Goal: Transaction & Acquisition: Purchase product/service

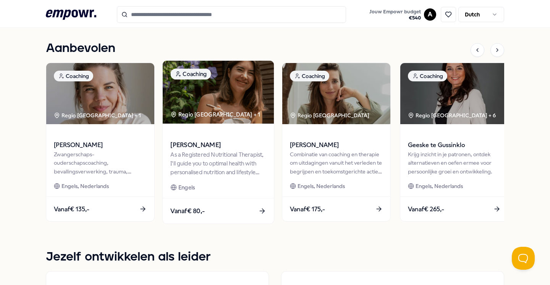
scroll to position [337, 0]
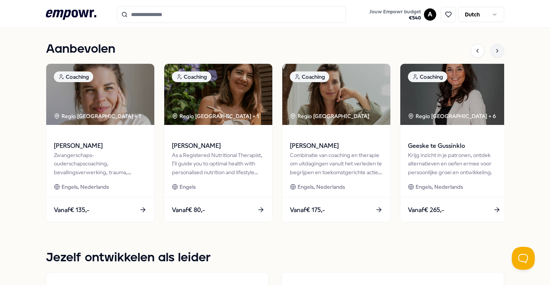
click at [498, 46] on div at bounding box center [498, 51] width 14 height 14
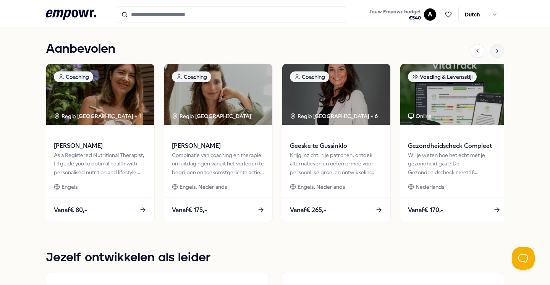
click at [498, 48] on icon at bounding box center [497, 51] width 6 height 6
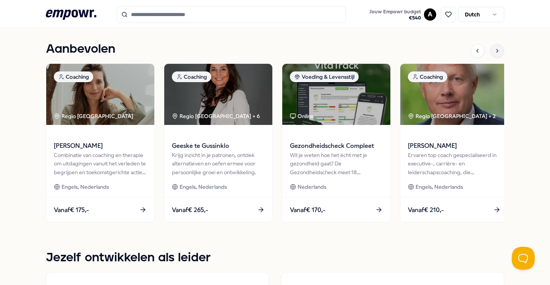
click at [498, 48] on icon at bounding box center [497, 51] width 6 height 6
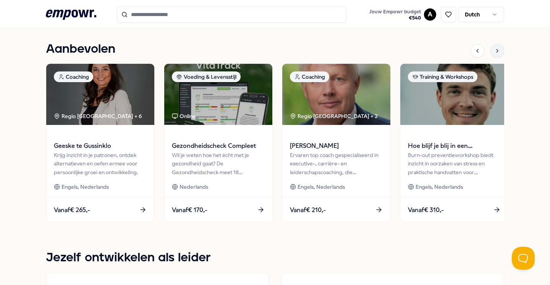
click at [498, 48] on icon at bounding box center [497, 51] width 6 height 6
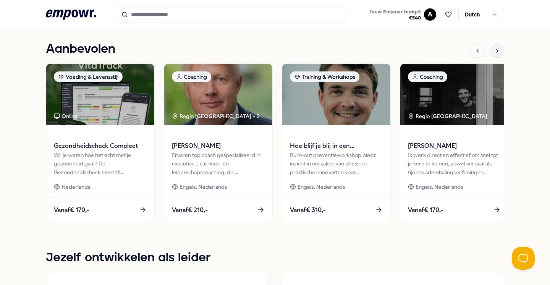
click at [498, 48] on icon at bounding box center [497, 51] width 6 height 6
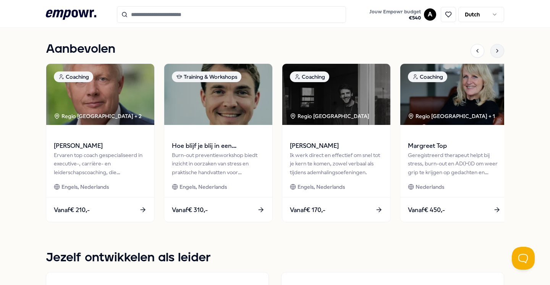
click at [498, 48] on icon at bounding box center [497, 51] width 6 height 6
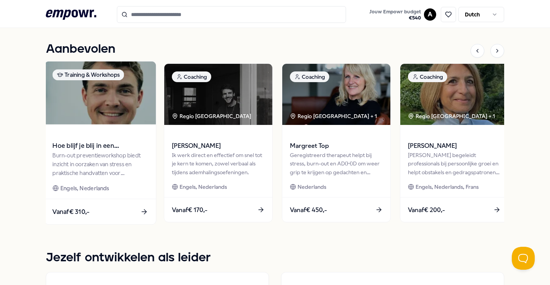
click at [127, 97] on img at bounding box center [100, 93] width 111 height 63
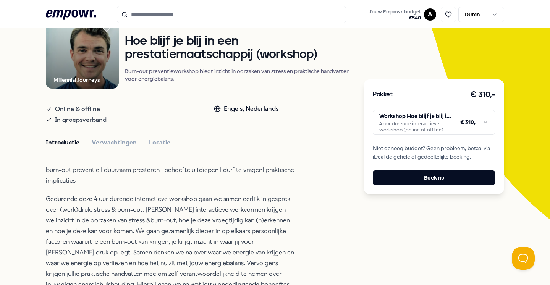
scroll to position [77, 0]
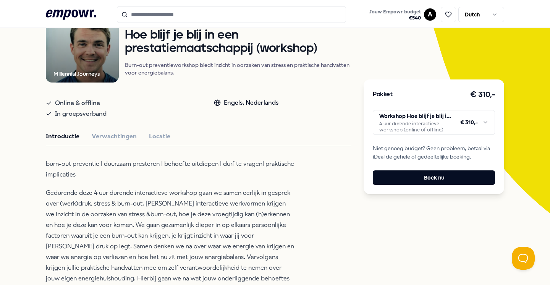
click at [469, 128] on html ".empowr-logo_svg__cls-1{fill:#03032f} Jouw Empowr budget € 540 A Dutch Alle cat…" at bounding box center [275, 142] width 550 height 285
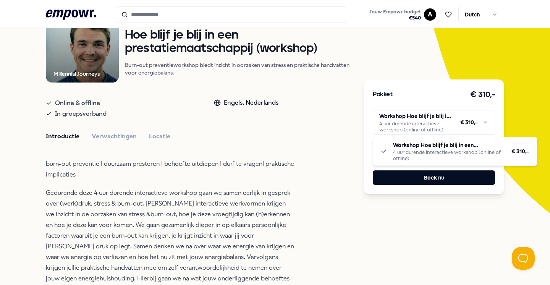
click at [360, 119] on html ".empowr-logo_svg__cls-1{fill:#03032f} Jouw Empowr budget € 540 A Dutch Alle cat…" at bounding box center [275, 142] width 550 height 285
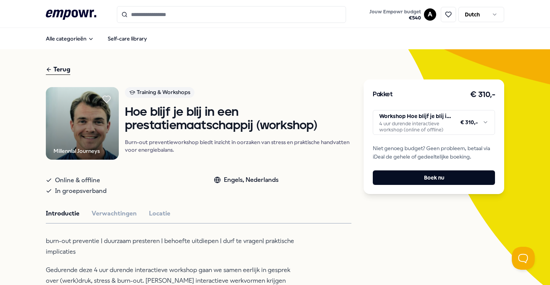
scroll to position [0, 0]
click at [154, 219] on button "Locatie" at bounding box center [159, 214] width 21 height 10
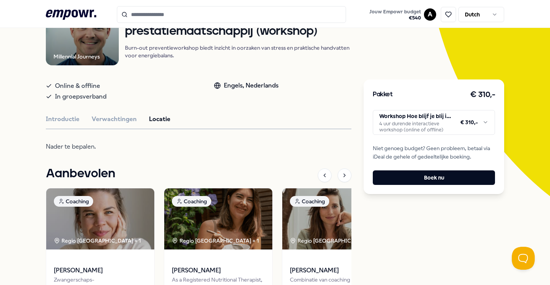
scroll to position [117, 0]
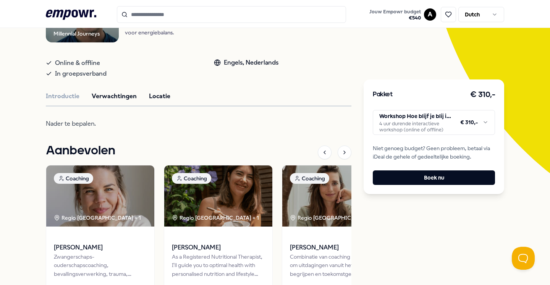
click at [111, 101] on button "Verwachtingen" at bounding box center [114, 96] width 45 height 10
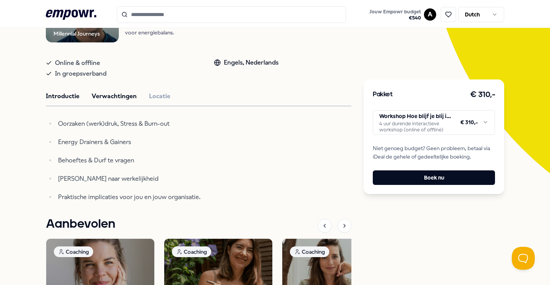
click at [70, 101] on button "Introductie" at bounding box center [63, 96] width 34 height 10
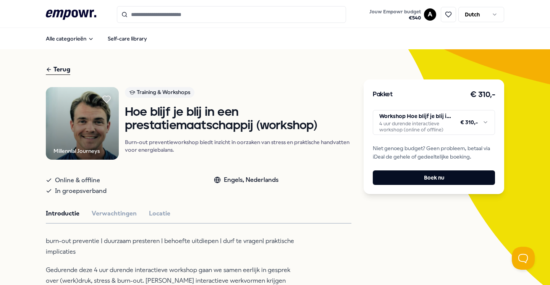
scroll to position [0, 0]
click at [190, 19] on input "Search for products, categories or subcategories" at bounding box center [231, 14] width 229 height 17
click at [402, 16] on span "€ 540" at bounding box center [395, 18] width 52 height 6
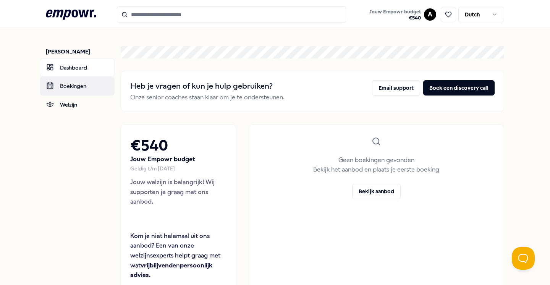
click at [78, 86] on link "Boekingen" at bounding box center [77, 86] width 75 height 18
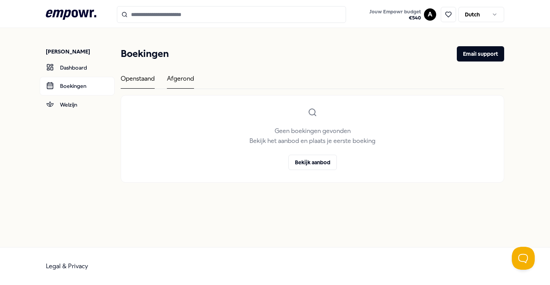
click at [170, 80] on div "Afgerond" at bounding box center [180, 81] width 27 height 15
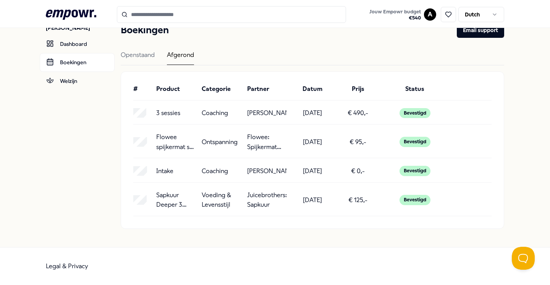
scroll to position [37, 0]
click at [162, 108] on p "3 sessies" at bounding box center [168, 113] width 24 height 10
click at [360, 115] on div "3 sessies Coaching [PERSON_NAME] [DATE] € 490,- Bevestigd" at bounding box center [312, 116] width 358 height 18
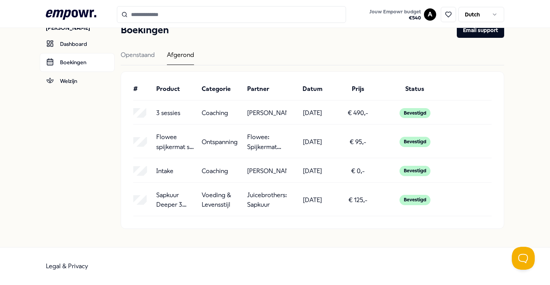
click at [313, 108] on div "[DATE]" at bounding box center [312, 113] width 39 height 10
drag, startPoint x: 274, startPoint y: 108, endPoint x: 246, endPoint y: 97, distance: 29.7
click at [246, 108] on div "3 sessies Coaching [PERSON_NAME] [DATE] € 490,- Bevestigd" at bounding box center [312, 113] width 358 height 10
copy p "[PERSON_NAME]"
click at [253, 18] on input "Search for products, categories or subcategories" at bounding box center [231, 14] width 229 height 17
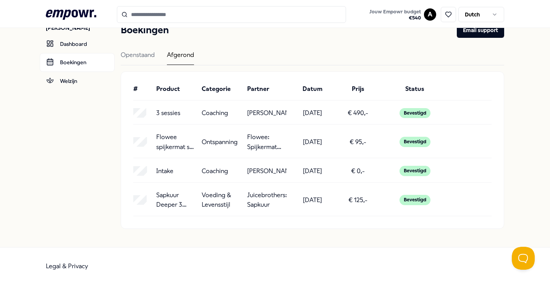
paste input "**********"
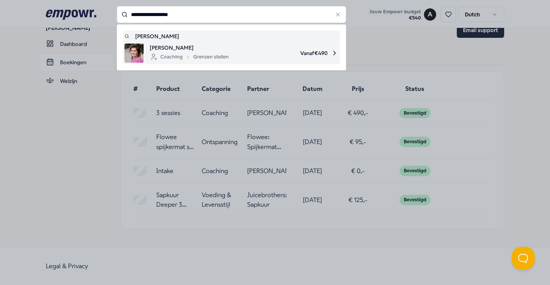
click at [236, 50] on span "Vanaf € 490" at bounding box center [287, 53] width 104 height 19
type input "**********"
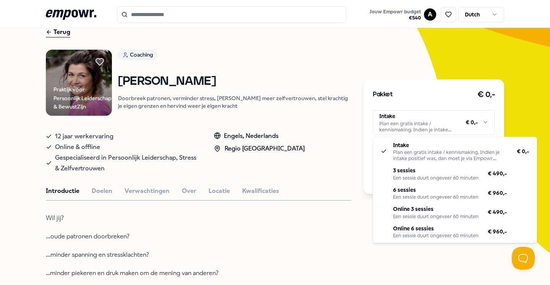
click at [408, 123] on html ".empowr-logo_svg__cls-1{fill:#03032f} Jouw Empowr budget € 540 A Dutch Alle cat…" at bounding box center [275, 142] width 550 height 285
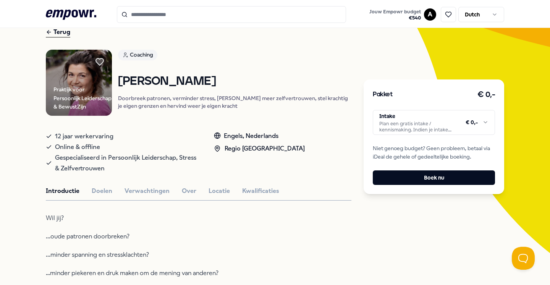
scroll to position [44, 0]
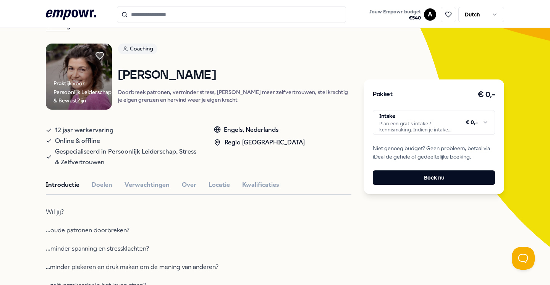
click at [448, 126] on html ".empowr-logo_svg__cls-1{fill:#03032f} Jouw Empowr budget € 540 A Dutch Alle cat…" at bounding box center [275, 142] width 550 height 285
click at [363, 251] on html ".empowr-logo_svg__cls-1{fill:#03032f} Jouw Empowr budget € 540 A Dutch Alle cat…" at bounding box center [275, 142] width 550 height 285
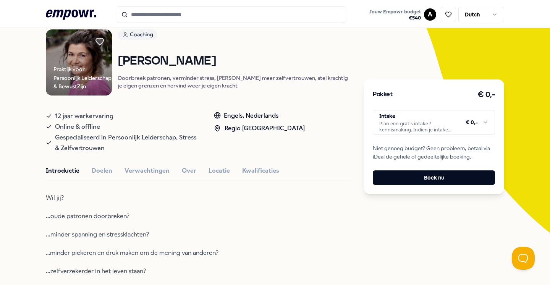
scroll to position [60, 0]
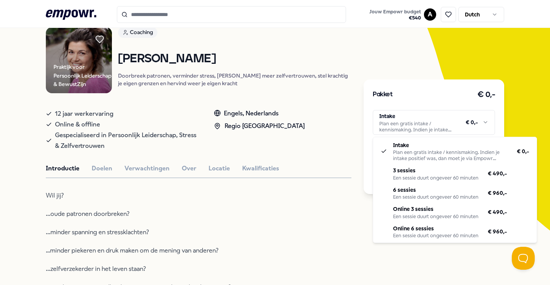
click at [435, 125] on html ".empowr-logo_svg__cls-1{fill:#03032f} Jouw Empowr budget € 540 A Dutch Alle cat…" at bounding box center [275, 142] width 550 height 285
click at [353, 211] on html ".empowr-logo_svg__cls-1{fill:#03032f} Jouw Empowr budget € 540 A Dutch Alle cat…" at bounding box center [275, 142] width 550 height 285
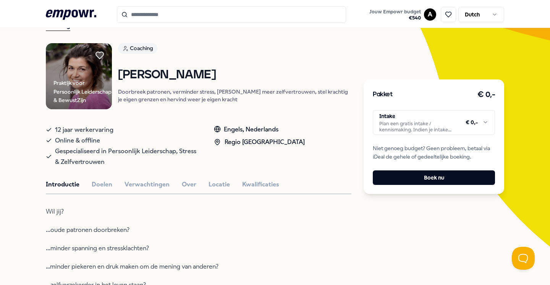
scroll to position [46, 0]
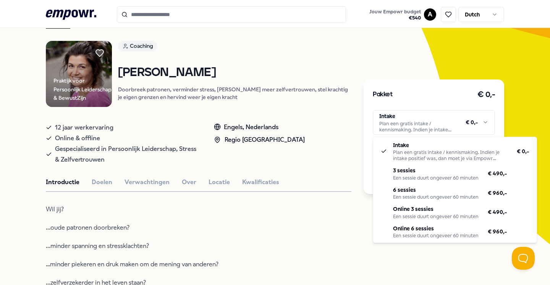
click at [400, 125] on html ".empowr-logo_svg__cls-1{fill:#03032f} Jouw Empowr budget € 540 A Dutch Alle cat…" at bounding box center [275, 142] width 550 height 285
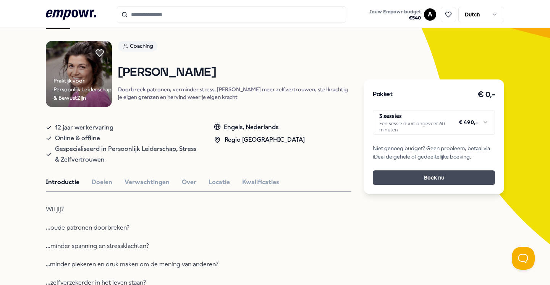
click at [424, 175] on button "Boek nu" at bounding box center [434, 177] width 122 height 15
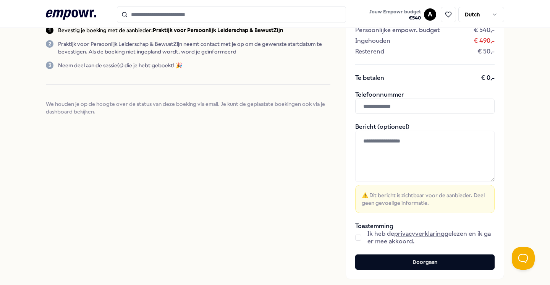
scroll to position [134, 0]
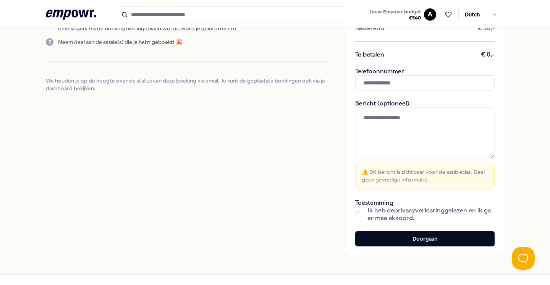
click at [386, 84] on input "text" at bounding box center [424, 82] width 139 height 15
type input "**********"
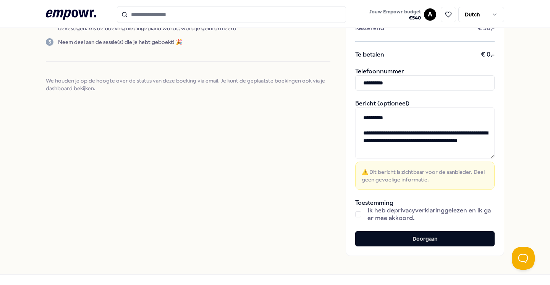
drag, startPoint x: 445, startPoint y: 152, endPoint x: 449, endPoint y: 142, distance: 10.6
click at [449, 142] on textarea "**********" at bounding box center [424, 132] width 139 height 51
drag, startPoint x: 488, startPoint y: 157, endPoint x: 488, endPoint y: 138, distance: 18.3
click at [488, 138] on textarea "**********" at bounding box center [424, 132] width 139 height 51
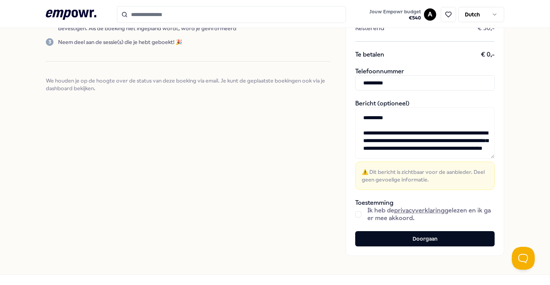
click at [488, 138] on textarea "**********" at bounding box center [424, 132] width 139 height 51
click at [444, 139] on textarea "**********" at bounding box center [424, 132] width 139 height 51
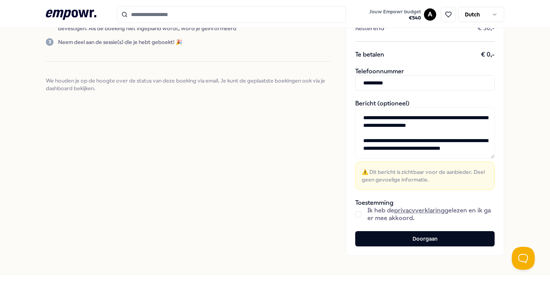
scroll to position [23, 0]
click at [446, 150] on textarea "**********" at bounding box center [424, 132] width 139 height 51
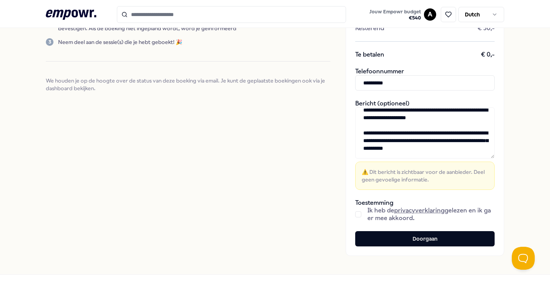
scroll to position [24, 0]
drag, startPoint x: 434, startPoint y: 156, endPoint x: 375, endPoint y: 152, distance: 59.3
click at [375, 152] on textarea "**********" at bounding box center [424, 132] width 139 height 51
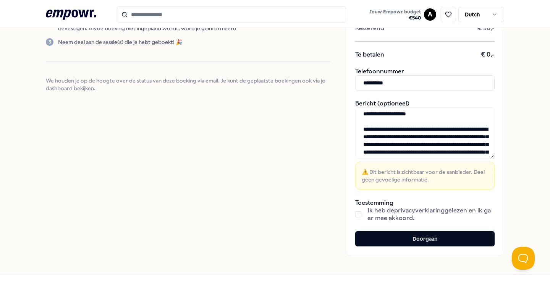
scroll to position [31, 0]
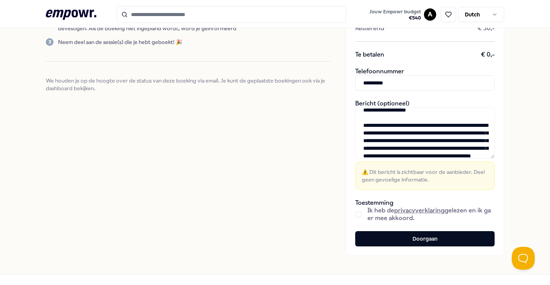
click at [363, 141] on textarea "**********" at bounding box center [424, 132] width 139 height 51
click at [415, 142] on textarea "**********" at bounding box center [424, 132] width 139 height 51
drag, startPoint x: 427, startPoint y: 140, endPoint x: 416, endPoint y: 140, distance: 10.3
click at [416, 140] on textarea "**********" at bounding box center [424, 132] width 139 height 51
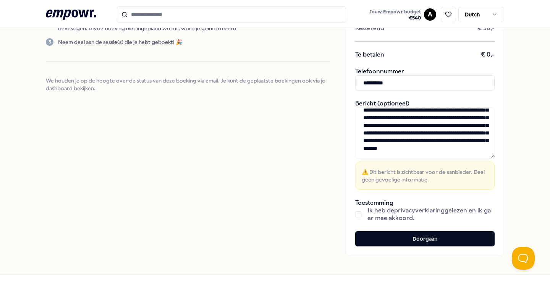
scroll to position [84, 0]
click at [428, 141] on textarea "**********" at bounding box center [424, 132] width 139 height 51
drag, startPoint x: 438, startPoint y: 151, endPoint x: 440, endPoint y: 141, distance: 10.1
click at [440, 141] on textarea "**********" at bounding box center [424, 132] width 139 height 51
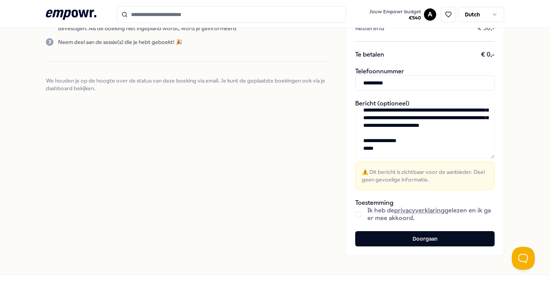
scroll to position [107, 0]
click at [358, 214] on button "button" at bounding box center [358, 214] width 6 height 6
click at [450, 130] on textarea "**********" at bounding box center [424, 132] width 139 height 51
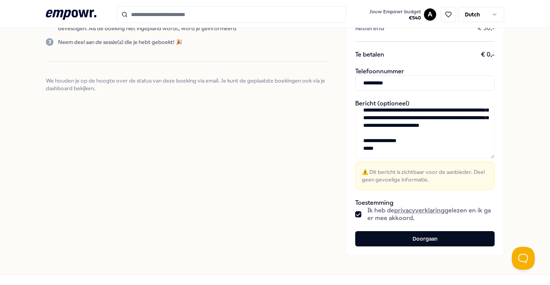
click at [389, 154] on textarea "**********" at bounding box center [424, 132] width 139 height 51
click at [378, 155] on textarea "**********" at bounding box center [424, 132] width 139 height 51
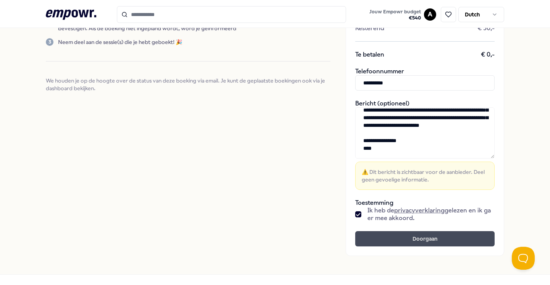
type textarea "**********"
click at [410, 235] on button "Doorgaan" at bounding box center [424, 238] width 139 height 15
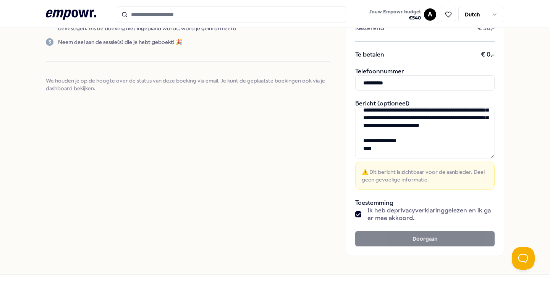
scroll to position [103, 0]
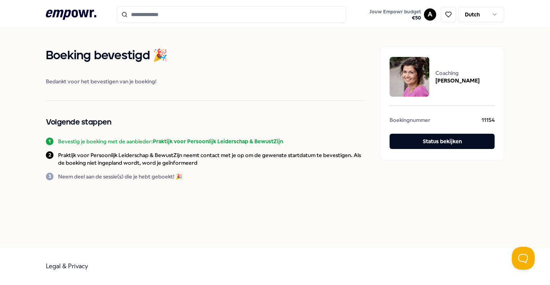
click at [259, 141] on b "Praktijk voor Persoonlijk Leiderschap & BewustZijn" at bounding box center [218, 141] width 130 height 6
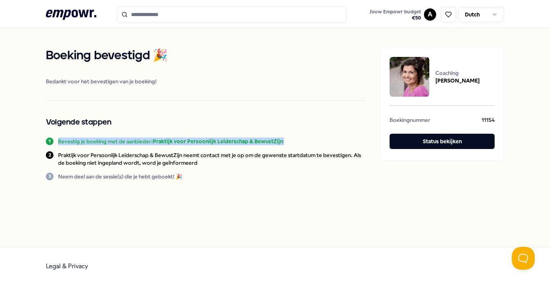
click at [259, 141] on b "Praktijk voor Persoonlijk Leiderschap & BewustZijn" at bounding box center [218, 141] width 130 height 6
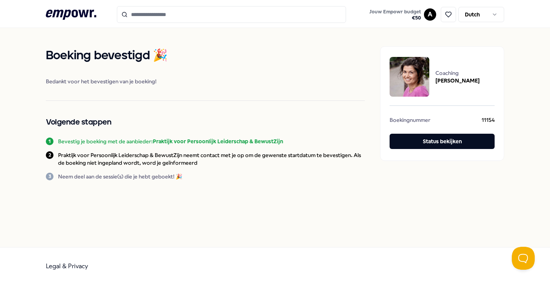
click at [263, 132] on div "[PERSON_NAME] bevestigd 🎉 Bedankt voor het bevestigen van je boeking! Volgende …" at bounding box center [205, 113] width 319 height 134
drag, startPoint x: 248, startPoint y: 157, endPoint x: 251, endPoint y: 149, distance: 7.9
click at [251, 149] on div "[PERSON_NAME] bevestigd 🎉 Bedankt voor het bevestigen van je boeking! Volgende …" at bounding box center [205, 113] width 319 height 134
click at [247, 162] on p "Praktijk voor Persoonlijk Leiderschap & BewustZijn neemt contact met je op om d…" at bounding box center [211, 158] width 307 height 15
click at [398, 19] on span "€ 50" at bounding box center [395, 18] width 52 height 6
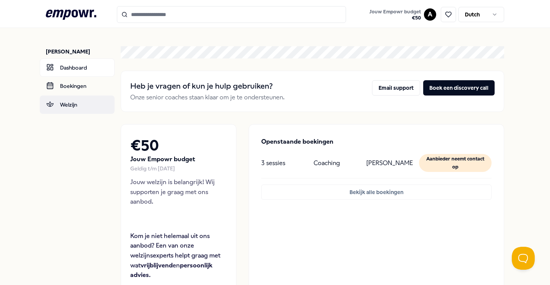
click at [71, 103] on link "Welzijn" at bounding box center [77, 105] width 75 height 18
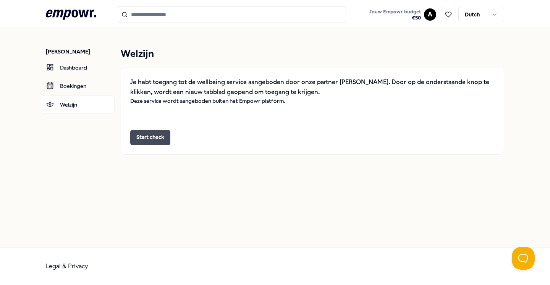
click at [150, 138] on button "Start check" at bounding box center [150, 137] width 40 height 15
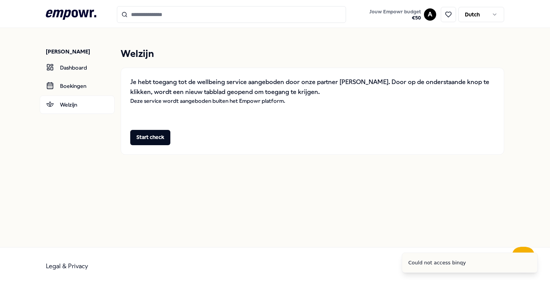
click at [80, 16] on icon ".empowr-logo_svg__cls-1{fill:#03032f}" at bounding box center [71, 15] width 50 height 14
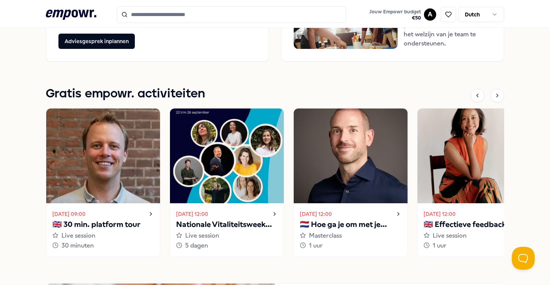
scroll to position [691, 0]
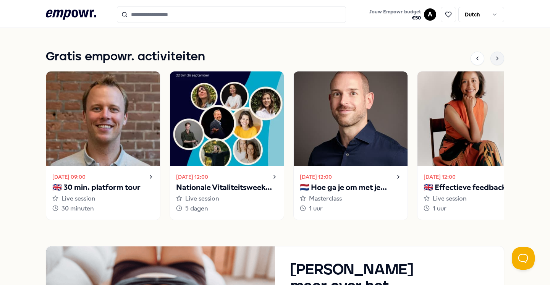
click at [496, 58] on icon at bounding box center [497, 58] width 6 height 6
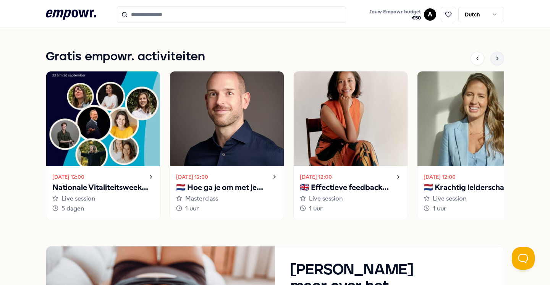
click at [496, 58] on icon at bounding box center [497, 58] width 6 height 6
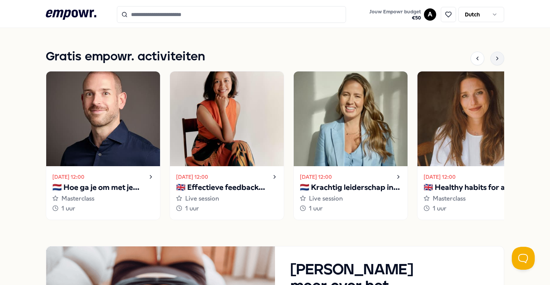
click at [496, 58] on icon at bounding box center [497, 58] width 6 height 6
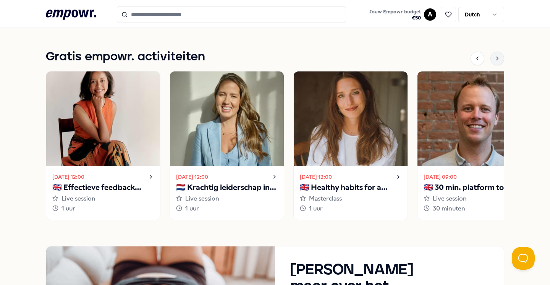
click at [496, 58] on icon at bounding box center [497, 58] width 6 height 6
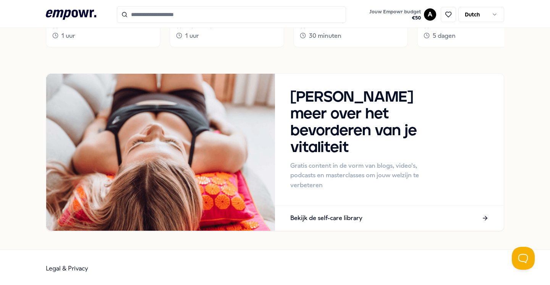
scroll to position [864, 0]
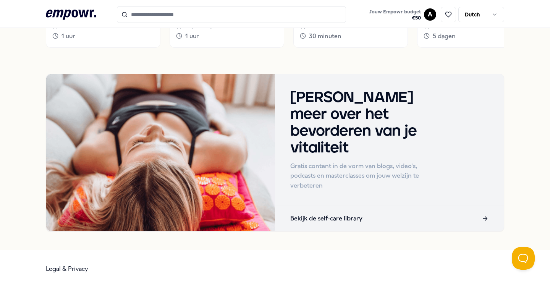
click at [311, 216] on p "Bekijk de self-care library" at bounding box center [326, 219] width 72 height 10
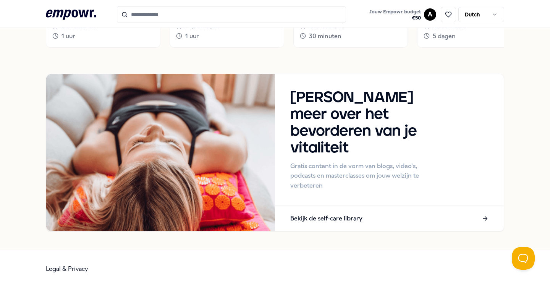
click at [77, 16] on icon at bounding box center [71, 15] width 50 height 10
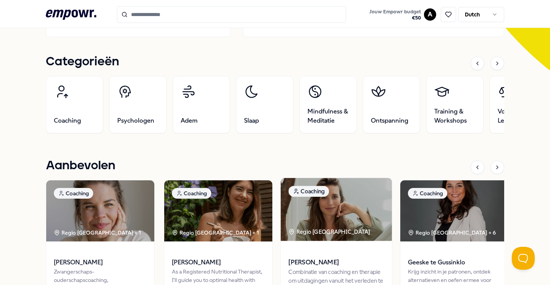
scroll to position [223, 0]
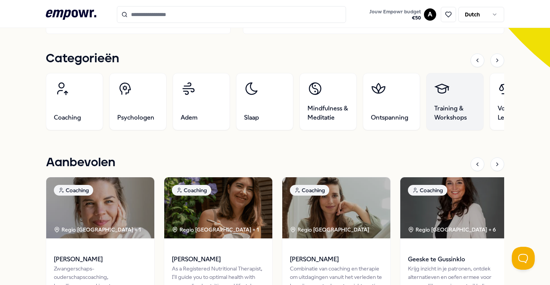
click at [459, 118] on span "Training & Workshops" at bounding box center [454, 113] width 41 height 18
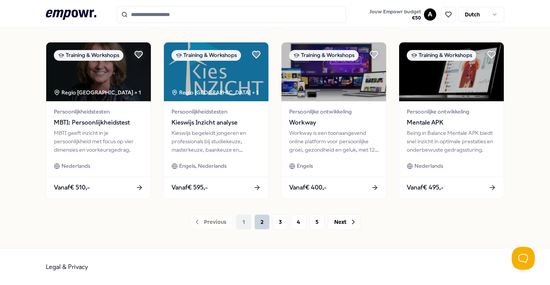
scroll to position [392, 0]
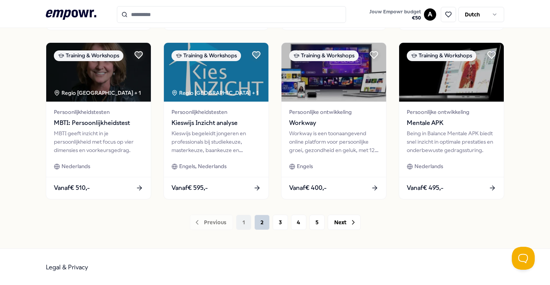
click at [259, 220] on button "2" at bounding box center [261, 222] width 15 height 15
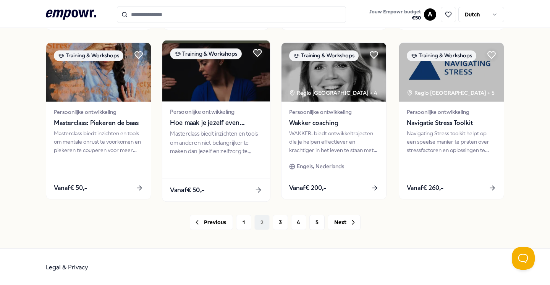
click at [223, 126] on span "Hoe maak je jezelf even belangrijk als andere" at bounding box center [216, 123] width 92 height 10
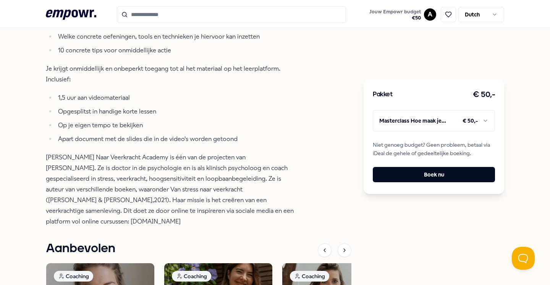
scroll to position [478, 0]
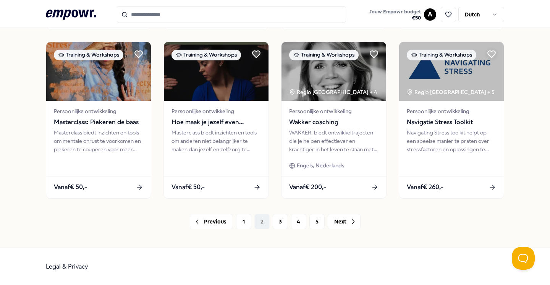
scroll to position [392, 0]
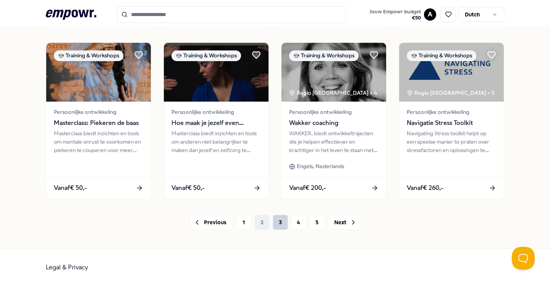
click at [282, 225] on button "3" at bounding box center [280, 222] width 15 height 15
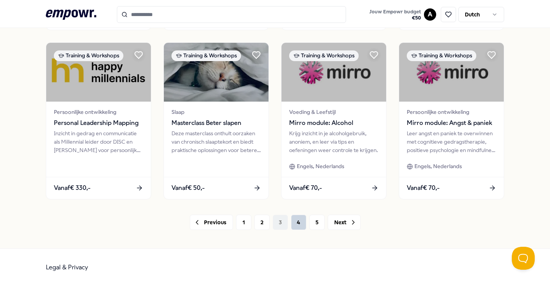
click at [298, 224] on button "4" at bounding box center [298, 222] width 15 height 15
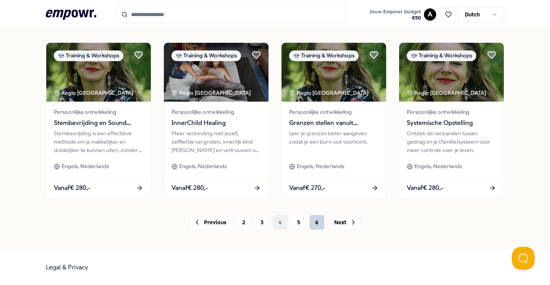
click at [317, 223] on button "6" at bounding box center [317, 222] width 15 height 15
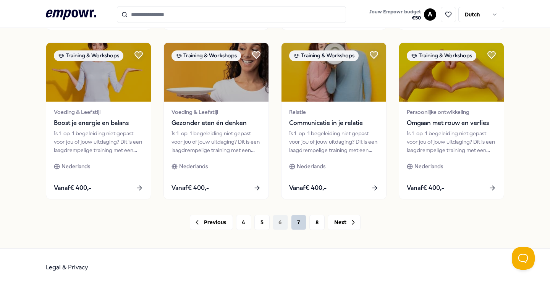
click at [300, 222] on button "7" at bounding box center [298, 222] width 15 height 15
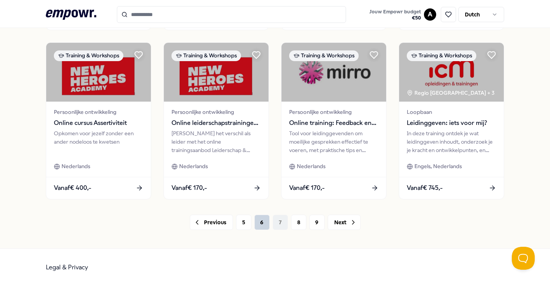
click at [263, 225] on button "6" at bounding box center [261, 222] width 15 height 15
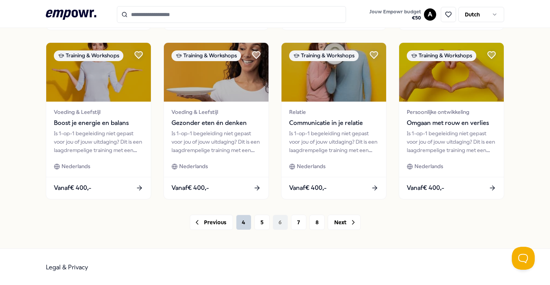
click at [248, 225] on button "4" at bounding box center [243, 222] width 15 height 15
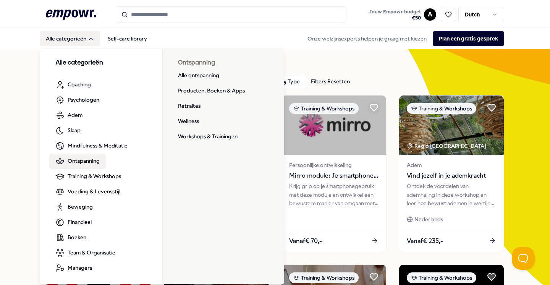
click at [86, 164] on span "Ontspanning" at bounding box center [84, 161] width 32 height 8
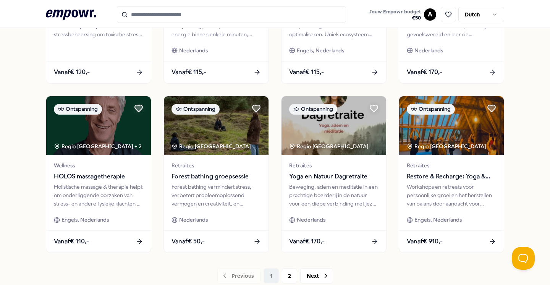
scroll to position [369, 0]
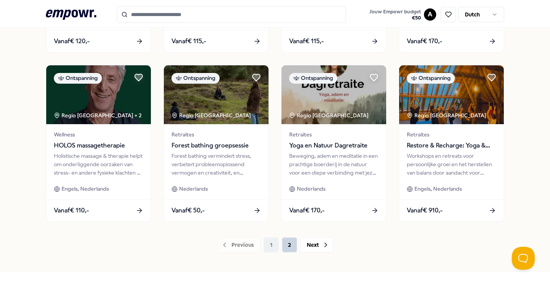
click at [289, 247] on button "2" at bounding box center [289, 244] width 15 height 15
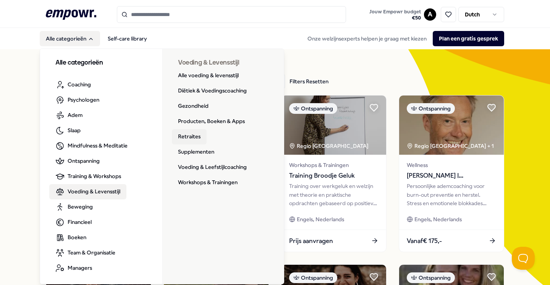
click at [197, 135] on link "Retraites" at bounding box center [189, 136] width 35 height 15
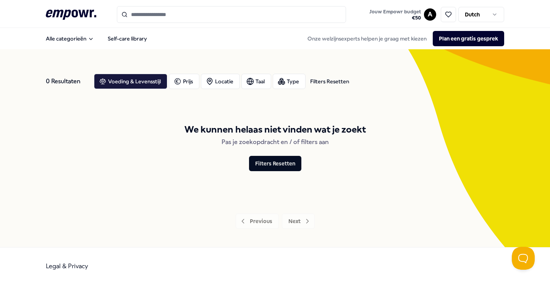
click at [301, 18] on input "Search for products, categories or subcategories" at bounding box center [231, 14] width 229 height 17
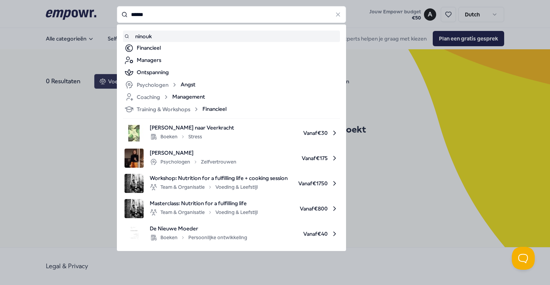
type input "******"
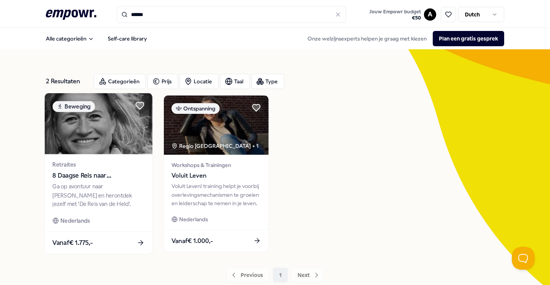
click at [115, 178] on span "8 Daagse Reis naar [PERSON_NAME] ‘De Reis van de Held'" at bounding box center [98, 176] width 92 height 10
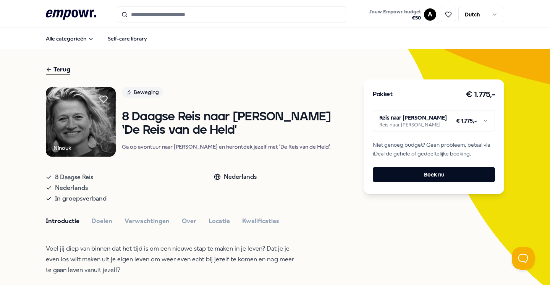
click at [437, 110] on html ".empowr-logo_svg__cls-1{fill:#03032f} Jouw Empowr budget € 50 A Dutch Alle cate…" at bounding box center [275, 142] width 550 height 285
click at [346, 104] on html ".empowr-logo_svg__cls-1{fill:#03032f} Jouw Empowr budget € 50 A Dutch Alle cate…" at bounding box center [275, 142] width 550 height 285
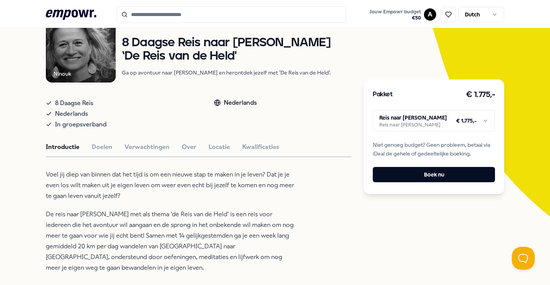
scroll to position [155, 0]
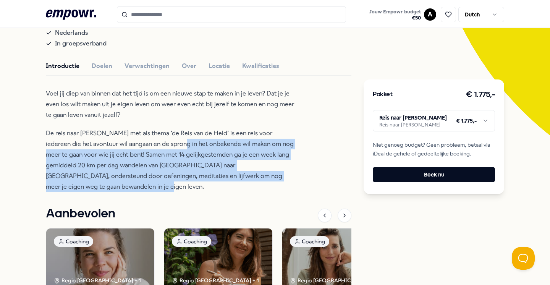
drag, startPoint x: 136, startPoint y: 205, endPoint x: 157, endPoint y: 158, distance: 51.3
click at [157, 158] on p "De reis naar [PERSON_NAME] met als thema ‘de Reis van de Held’ is een reis voor…" at bounding box center [170, 160] width 248 height 64
click at [159, 156] on span "De reis naar [PERSON_NAME] met als thema ‘de Reis van de Held’ is een reis voor…" at bounding box center [170, 160] width 248 height 61
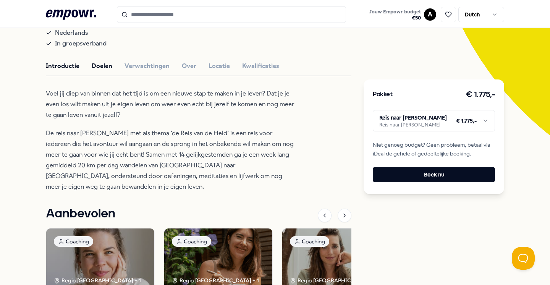
click at [99, 71] on button "Doelen" at bounding box center [102, 66] width 21 height 10
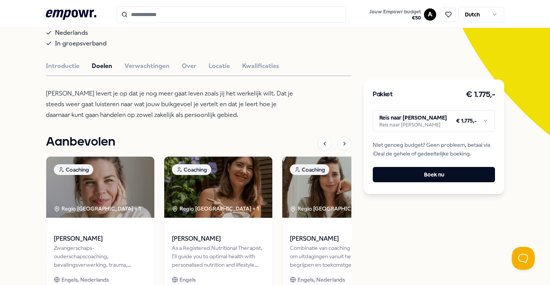
click at [138, 76] on div at bounding box center [199, 76] width 306 height 0
click at [145, 71] on button "Verwachtingen" at bounding box center [147, 66] width 45 height 10
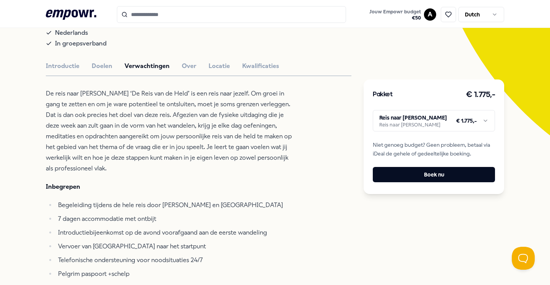
click at [210, 88] on div "[PERSON_NAME] 8 Daagse Reis naar [PERSON_NAME] ‘De Reis van de Held' Ga op avon…" at bounding box center [199, 279] width 306 height 695
click at [182, 71] on button "Over" at bounding box center [189, 66] width 15 height 10
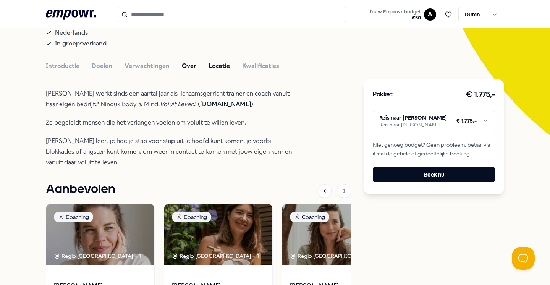
click at [225, 71] on button "Locatie" at bounding box center [219, 66] width 21 height 10
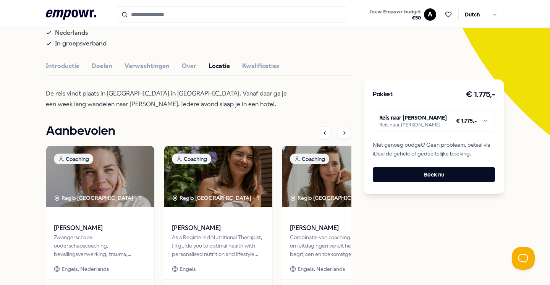
click at [255, 87] on div "[PERSON_NAME] 8 Daagse Reis naar [PERSON_NAME] ‘De Reis van de Held' Ga op avon…" at bounding box center [199, 122] width 306 height 381
click at [70, 71] on button "Introductie" at bounding box center [63, 66] width 34 height 10
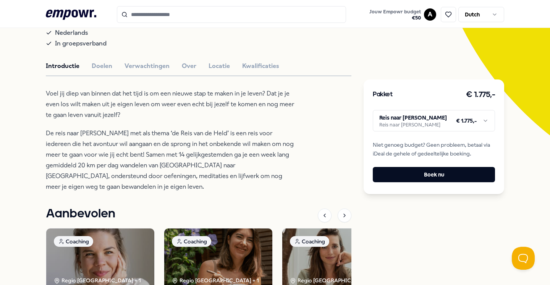
click at [178, 16] on input "Search for products, categories or subcategories" at bounding box center [231, 14] width 229 height 17
click at [53, 15] on icon ".empowr-logo_svg__cls-1{fill:#03032f}" at bounding box center [71, 15] width 50 height 14
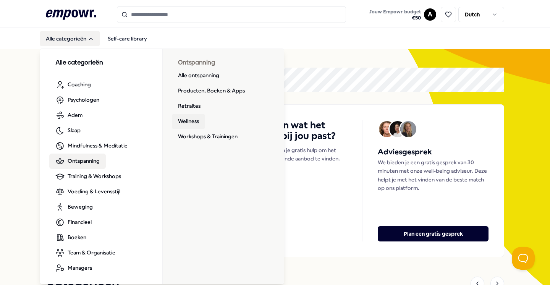
click at [194, 123] on link "Wellness" at bounding box center [188, 121] width 33 height 15
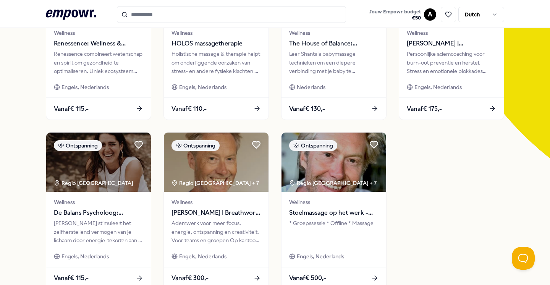
scroll to position [160, 0]
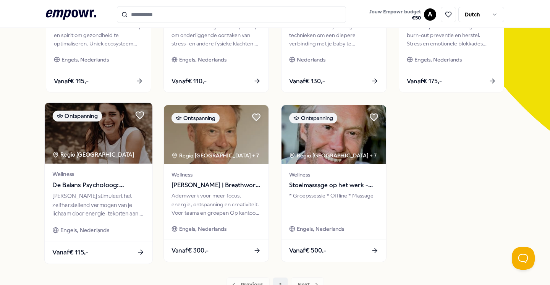
click at [99, 178] on span "Wellness" at bounding box center [98, 174] width 92 height 9
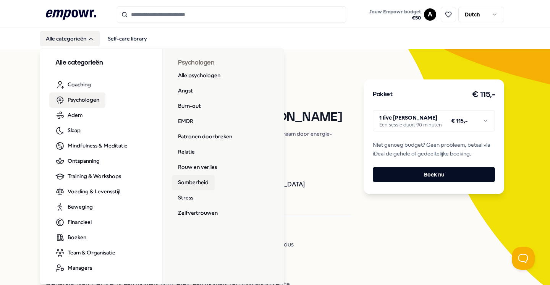
click at [199, 181] on link "Somberheid" at bounding box center [193, 182] width 43 height 15
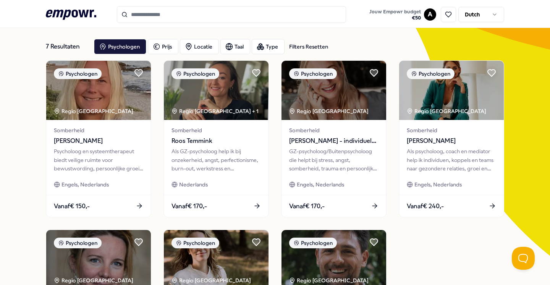
scroll to position [36, 0]
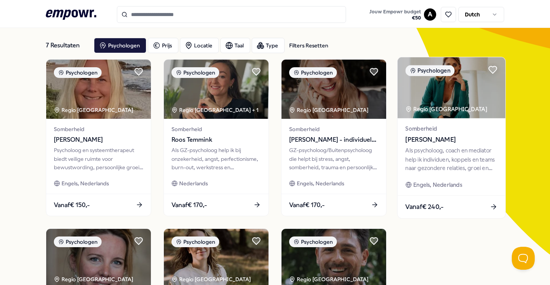
click at [432, 135] on span "[PERSON_NAME]" at bounding box center [451, 140] width 92 height 10
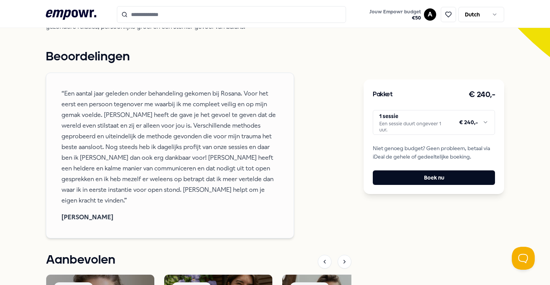
scroll to position [235, 0]
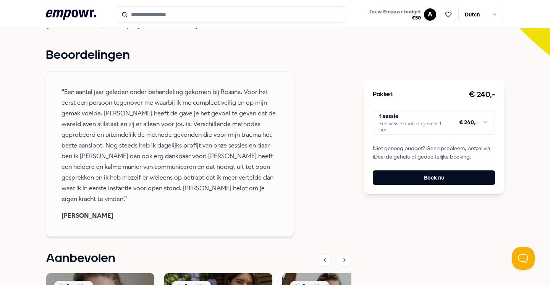
click at [394, 116] on html ".empowr-logo_svg__cls-1{fill:#03032f} Jouw Empowr budget € 50 A Dutch Alle cate…" at bounding box center [275, 142] width 550 height 285
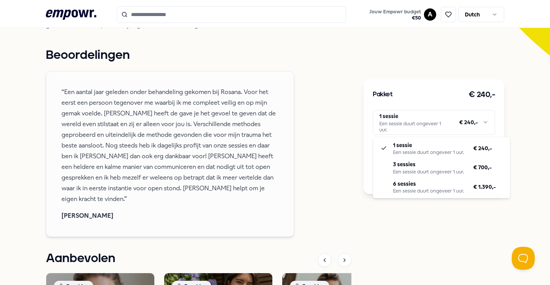
click at [364, 136] on html ".empowr-logo_svg__cls-1{fill:#03032f} Jouw Empowr budget € 50 A Dutch Alle cate…" at bounding box center [275, 142] width 550 height 285
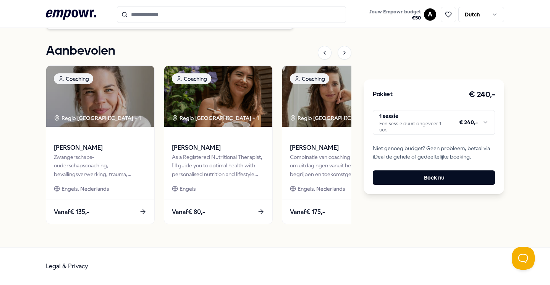
scroll to position [446, 0]
click at [91, 9] on icon ".empowr-logo_svg__cls-1{fill:#03032f}" at bounding box center [71, 15] width 50 height 14
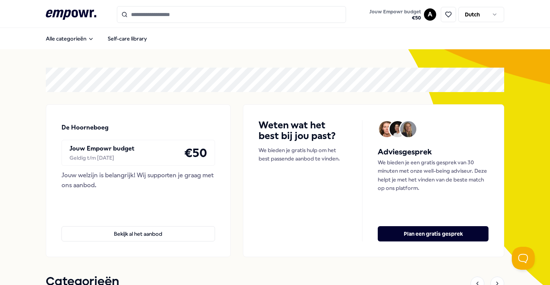
click at [211, 13] on input "Search for products, categories or subcategories" at bounding box center [231, 14] width 229 height 17
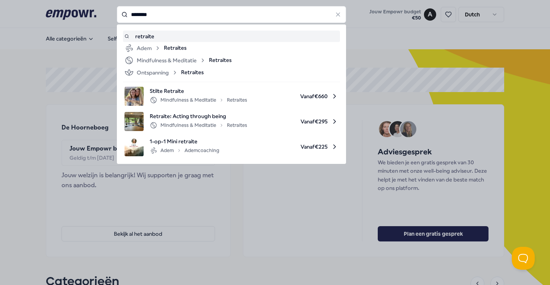
type input "********"
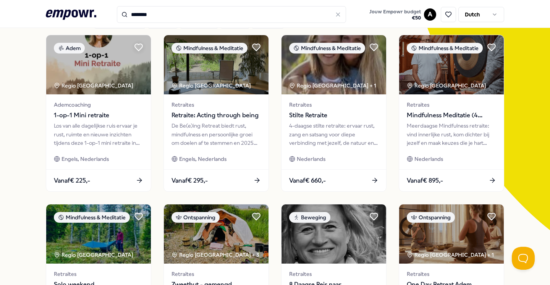
scroll to position [62, 0]
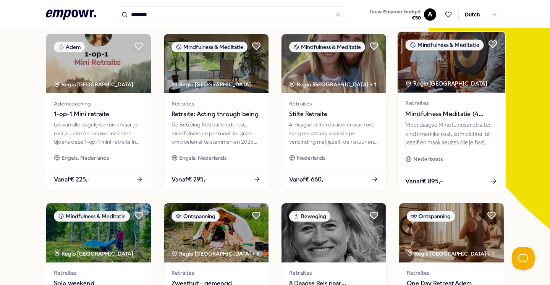
click at [431, 105] on span "Retraites" at bounding box center [451, 103] width 92 height 9
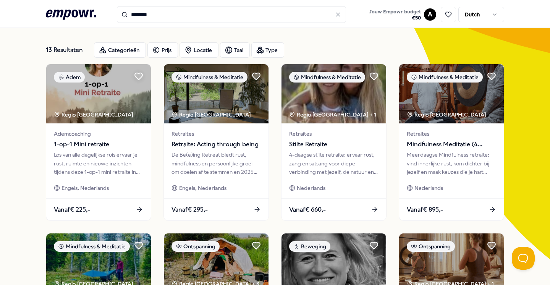
scroll to position [38, 0]
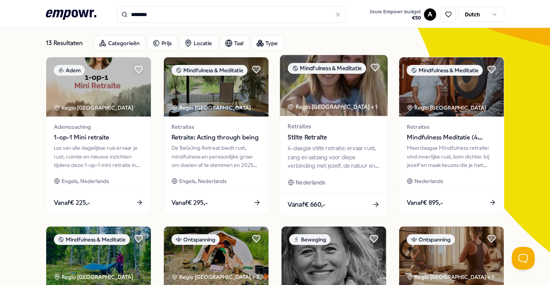
click at [316, 136] on span "Stilte Retraite" at bounding box center [334, 138] width 92 height 10
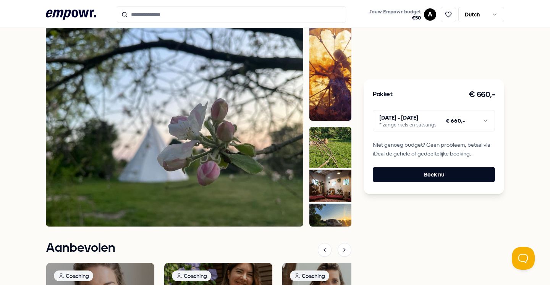
scroll to position [477, 0]
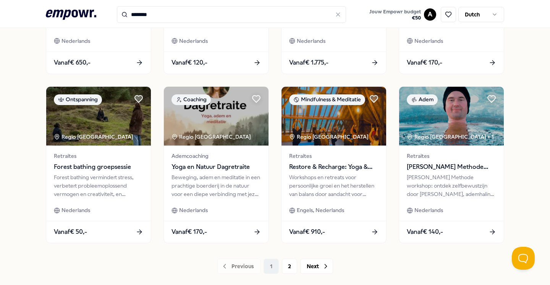
scroll to position [349, 0]
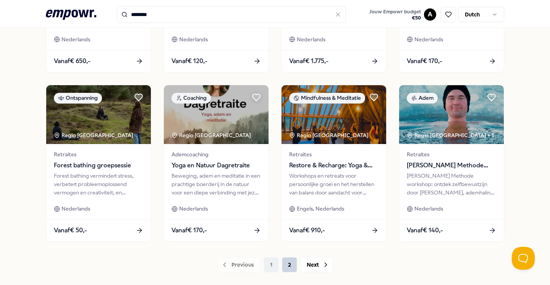
click at [289, 261] on button "2" at bounding box center [289, 264] width 15 height 15
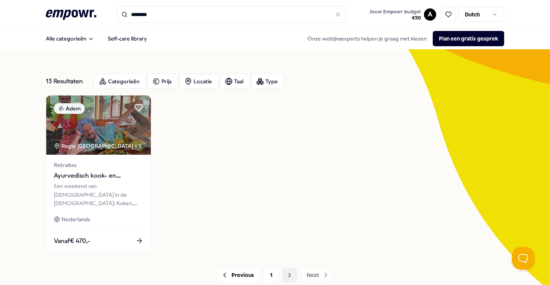
click at [199, 19] on input "********" at bounding box center [231, 14] width 229 height 17
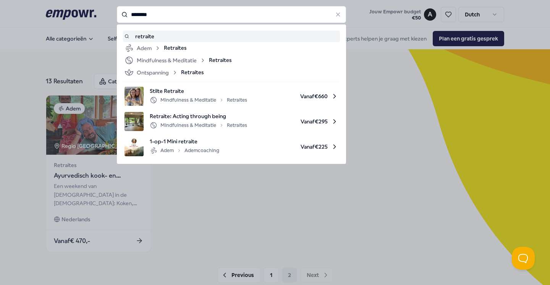
click at [197, 18] on input "********" at bounding box center [231, 14] width 229 height 17
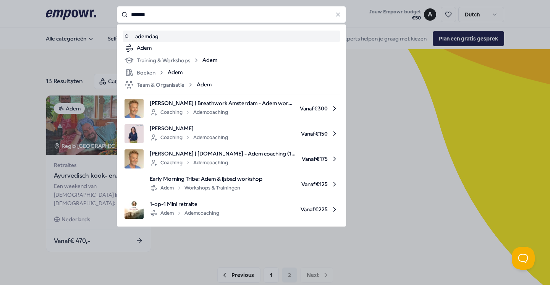
type input "*******"
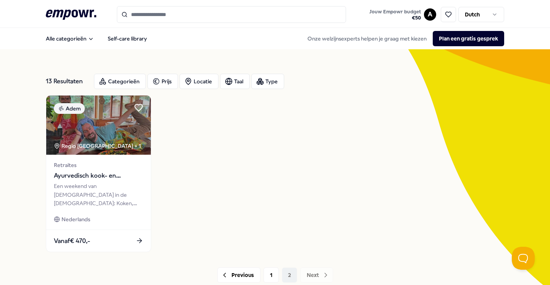
type input "*******"
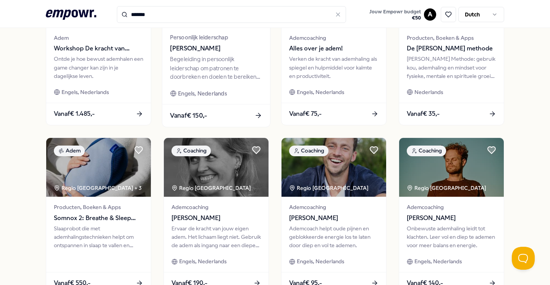
scroll to position [365, 0]
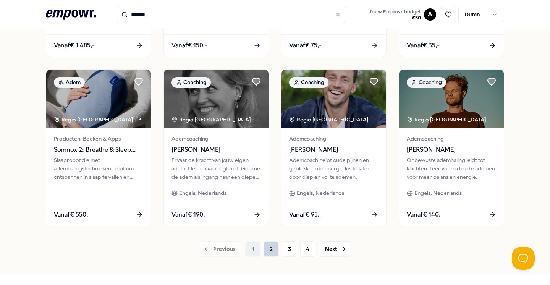
click at [275, 252] on button "2" at bounding box center [271, 248] width 15 height 15
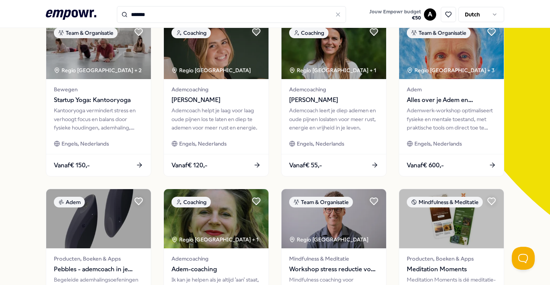
scroll to position [6, 0]
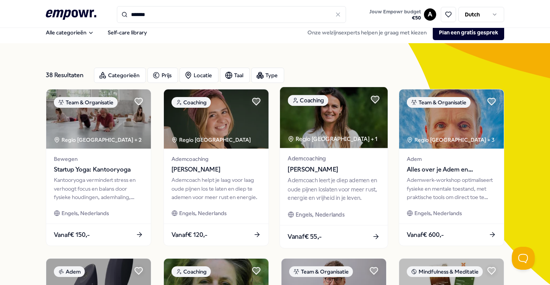
click at [322, 169] on span "[PERSON_NAME]" at bounding box center [334, 170] width 92 height 10
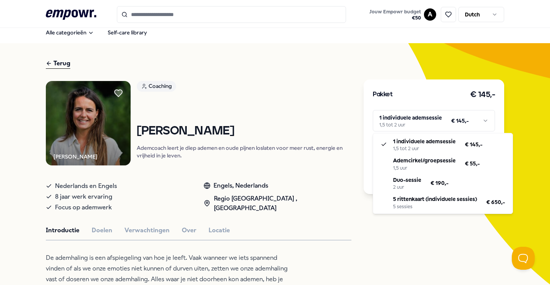
click at [410, 125] on html ".empowr-logo_svg__cls-1{fill:#03032f} Jouw Empowr budget € 50 A Dutch Alle cate…" at bounding box center [275, 142] width 550 height 285
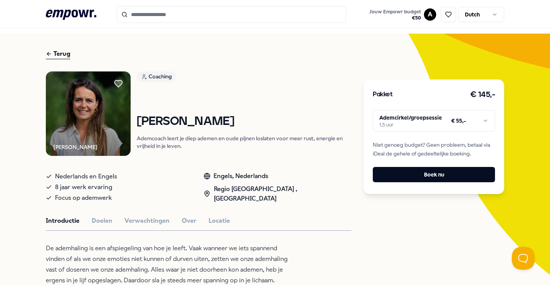
scroll to position [16, 0]
click at [211, 220] on button "Locatie" at bounding box center [219, 221] width 21 height 10
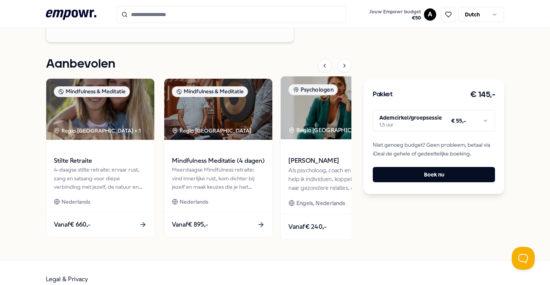
scroll to position [1065, 0]
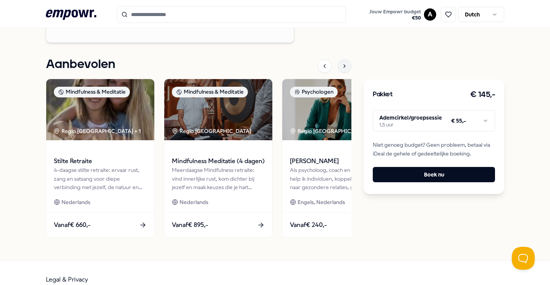
click at [347, 59] on div at bounding box center [345, 66] width 14 height 14
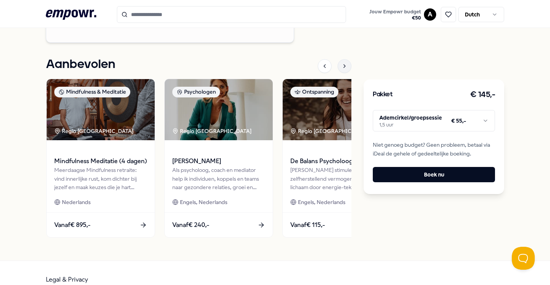
click at [347, 59] on div at bounding box center [345, 66] width 14 height 14
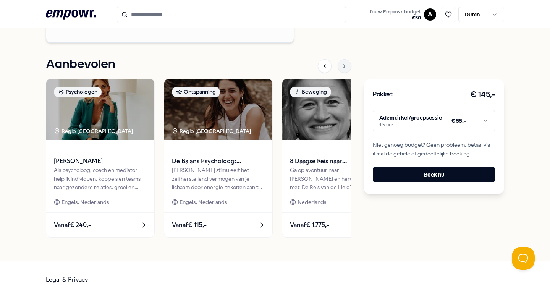
click at [347, 59] on div at bounding box center [345, 66] width 14 height 14
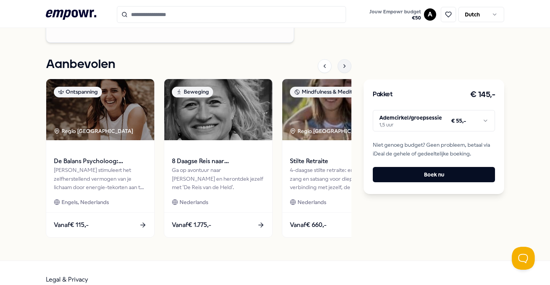
click at [347, 59] on div at bounding box center [345, 66] width 14 height 14
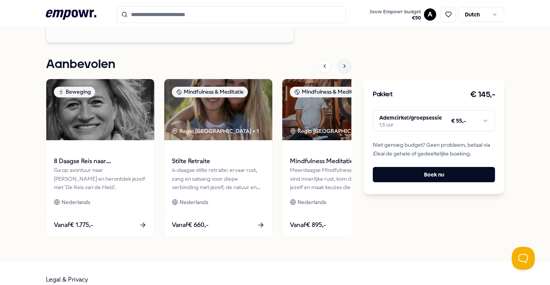
click at [347, 59] on div at bounding box center [345, 66] width 14 height 14
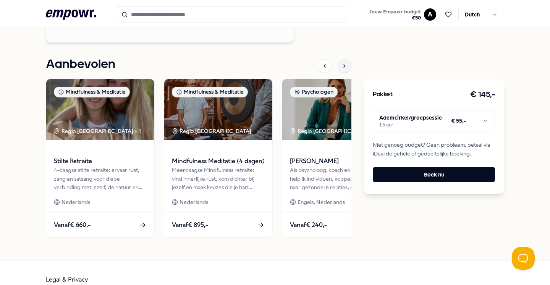
click at [347, 59] on div at bounding box center [345, 66] width 14 height 14
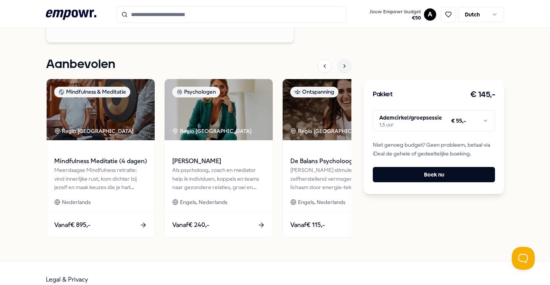
click at [347, 59] on div at bounding box center [345, 66] width 14 height 14
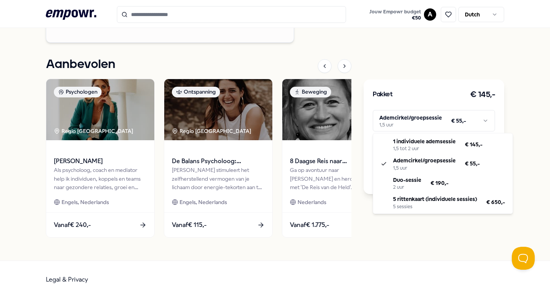
click at [403, 129] on html ".empowr-logo_svg__cls-1{fill:#03032f} Jouw Empowr budget € 50 A Dutch Alle cate…" at bounding box center [275, 142] width 550 height 285
click at [418, 63] on html ".empowr-logo_svg__cls-1{fill:#03032f} Jouw Empowr budget € 50 A Dutch Alle cate…" at bounding box center [275, 142] width 550 height 285
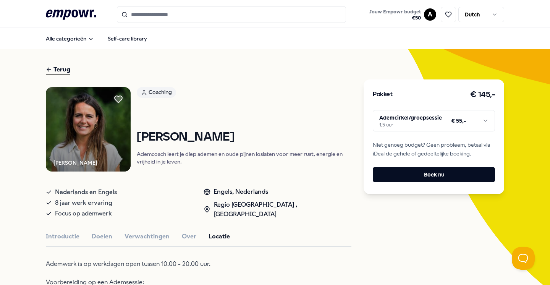
scroll to position [0, 0]
click at [140, 40] on link "Self-care library" at bounding box center [128, 38] width 52 height 15
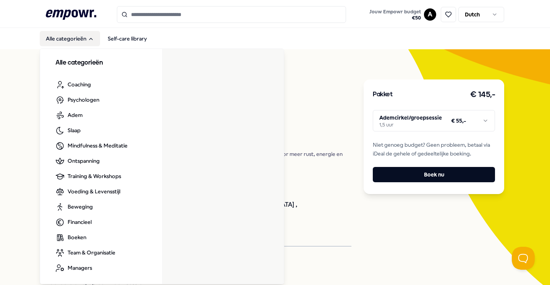
click at [94, 38] on icon "Main" at bounding box center [91, 39] width 6 height 6
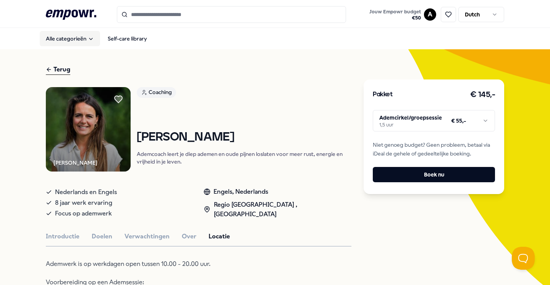
click at [94, 39] on icon "Main" at bounding box center [91, 39] width 6 height 6
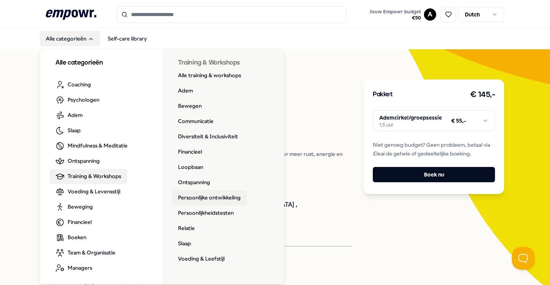
click at [200, 197] on link "Persoonlijke ontwikkeling" at bounding box center [209, 197] width 75 height 15
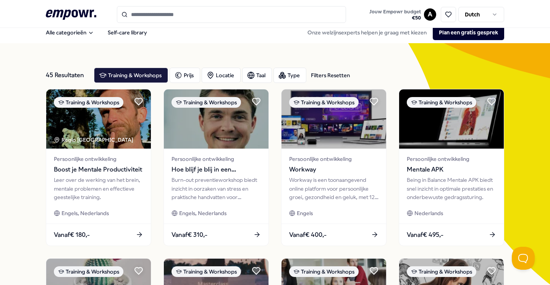
scroll to position [7, 0]
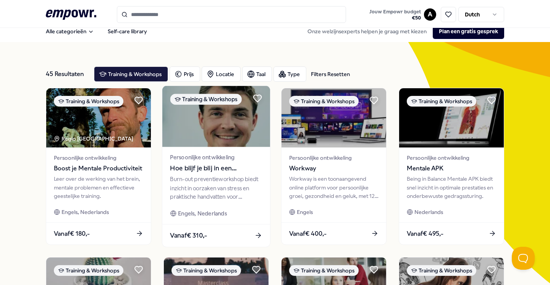
click at [228, 161] on span "Persoonlijke ontwikkeling" at bounding box center [216, 157] width 92 height 9
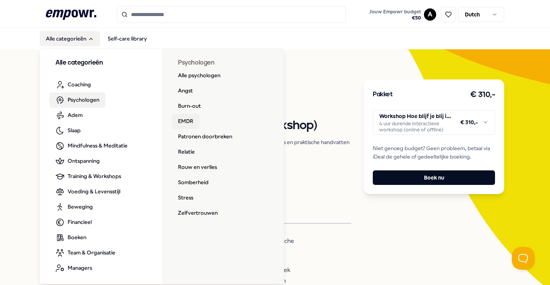
click at [193, 120] on link "EMDR" at bounding box center [186, 121] width 28 height 15
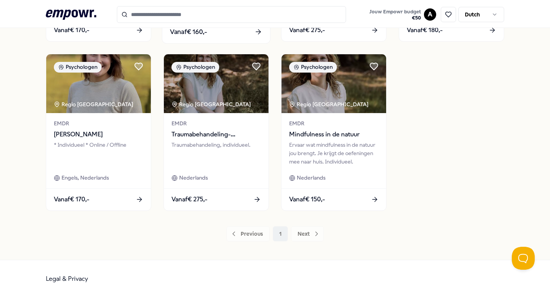
scroll to position [383, 0]
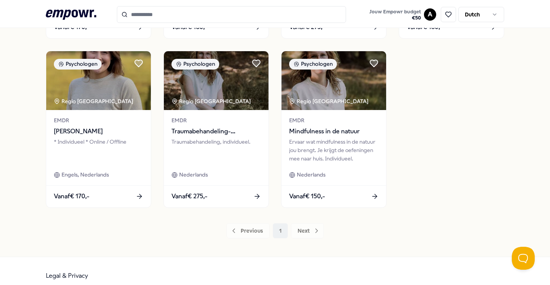
click at [87, 15] on icon at bounding box center [71, 15] width 50 height 10
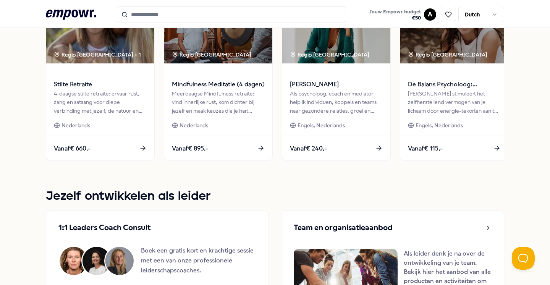
scroll to position [242, 0]
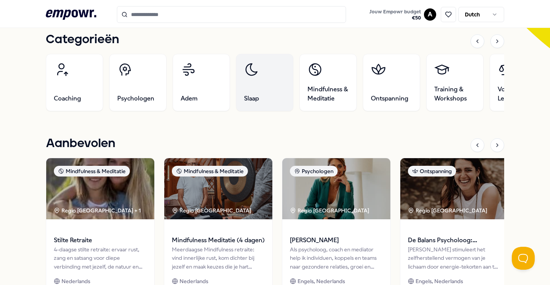
click at [267, 96] on link "Slaap" at bounding box center [264, 82] width 57 height 57
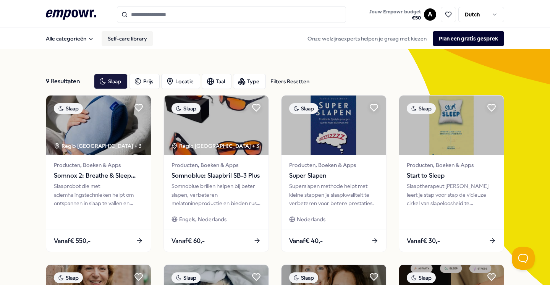
click at [125, 36] on link "Self-care library" at bounding box center [128, 38] width 52 height 15
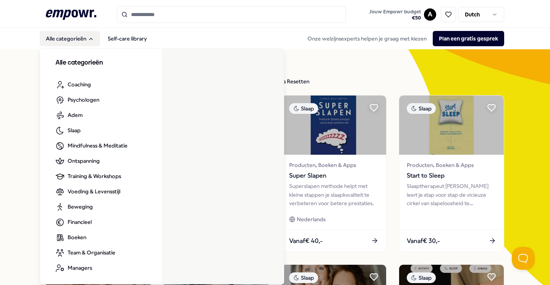
click at [84, 38] on button "Alle categorieën" at bounding box center [70, 38] width 60 height 15
click at [92, 34] on button "Alle categorieën" at bounding box center [70, 38] width 60 height 15
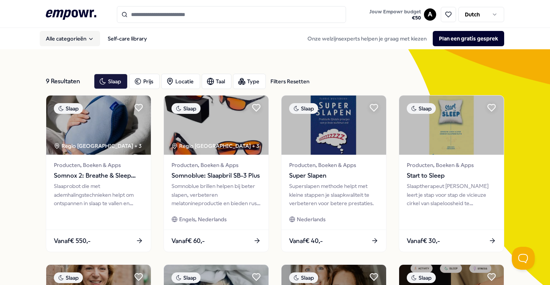
click at [89, 42] on button "Alle categorieën" at bounding box center [70, 38] width 60 height 15
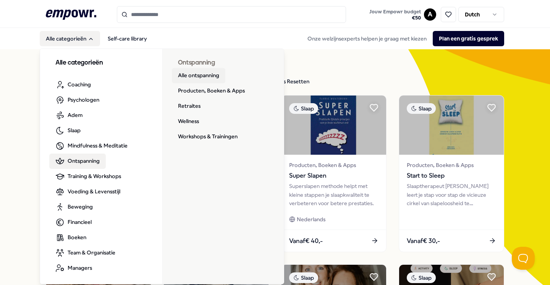
click at [198, 76] on link "Alle ontspanning" at bounding box center [198, 75] width 53 height 15
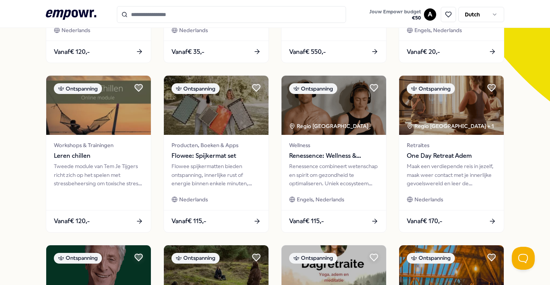
scroll to position [215, 0]
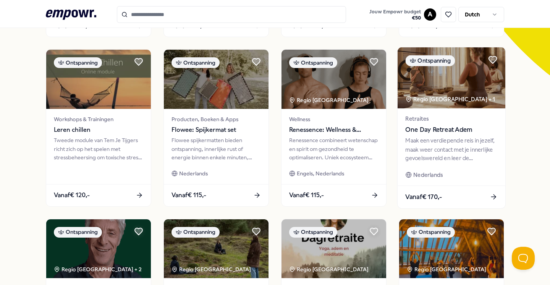
click at [428, 130] on span "One Day Retreat Adem" at bounding box center [451, 130] width 92 height 10
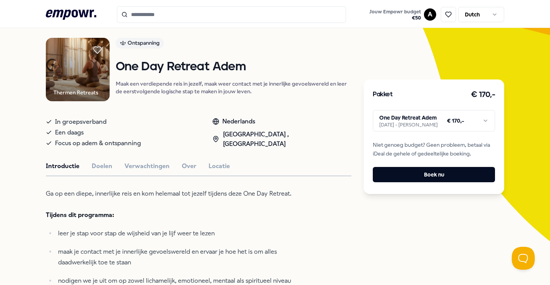
scroll to position [128, 0]
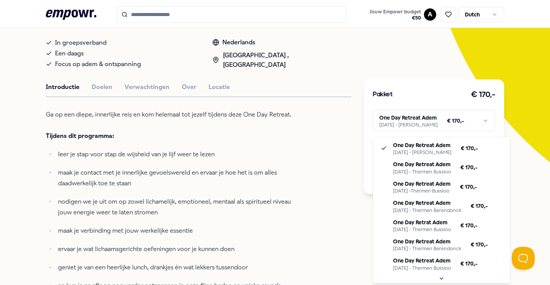
click at [390, 132] on html ".empowr-logo_svg__cls-1{fill:#03032f} Jouw Empowr budget € 50 A Dutch Alle cate…" at bounding box center [275, 142] width 550 height 285
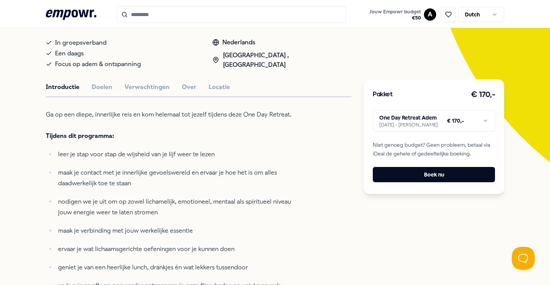
click at [316, 170] on html ".empowr-logo_svg__cls-1{fill:#03032f} Jouw Empowr budget € 50 A Dutch Alle cate…" at bounding box center [275, 142] width 550 height 285
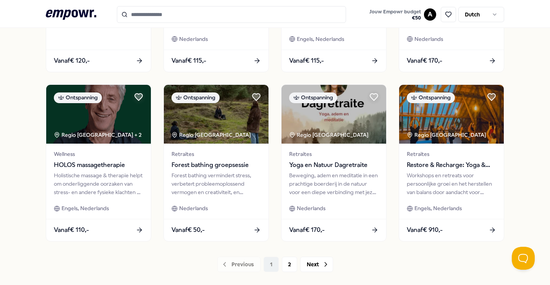
scroll to position [358, 0]
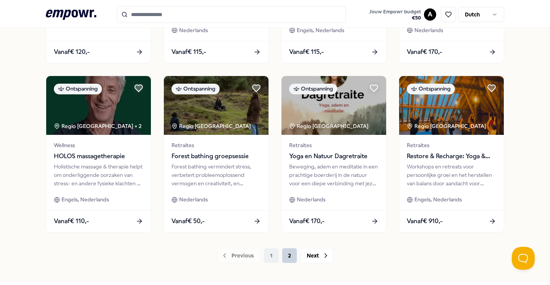
click at [289, 253] on button "2" at bounding box center [289, 255] width 15 height 15
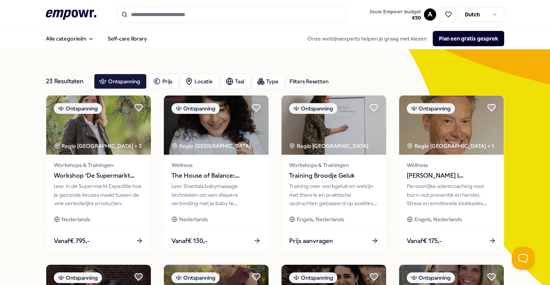
click at [220, 13] on input "Search for products, categories or subcategories" at bounding box center [231, 14] width 229 height 17
type input "*"
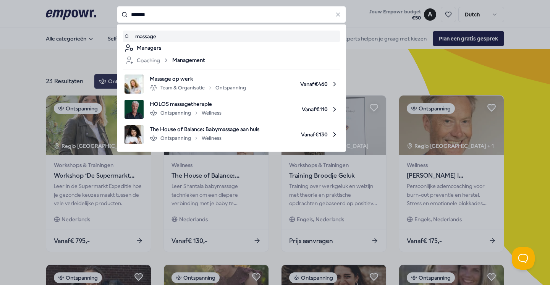
type input "*******"
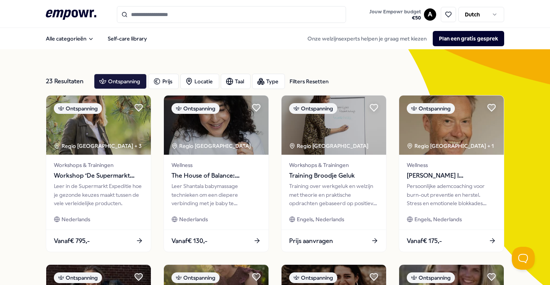
type input "*******"
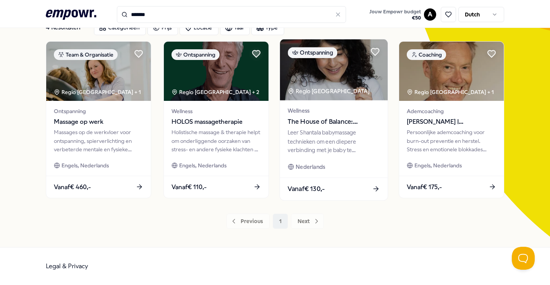
scroll to position [53, 0]
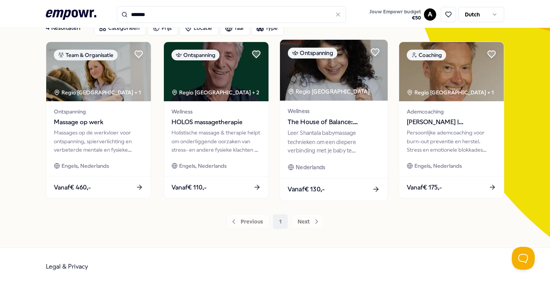
click at [331, 125] on span "The House of Balance: Babymassage aan huis" at bounding box center [334, 122] width 92 height 10
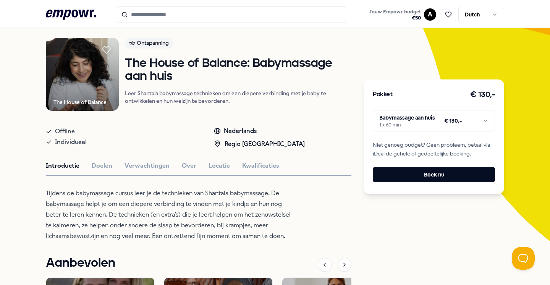
type input "*******"
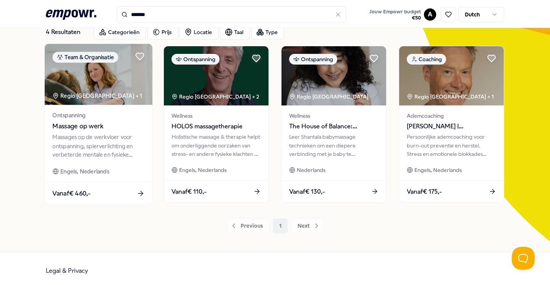
click at [95, 133] on div "Massages op de werkvloer voor ontspanning, spierverlichting en verbeterde menta…" at bounding box center [98, 146] width 92 height 26
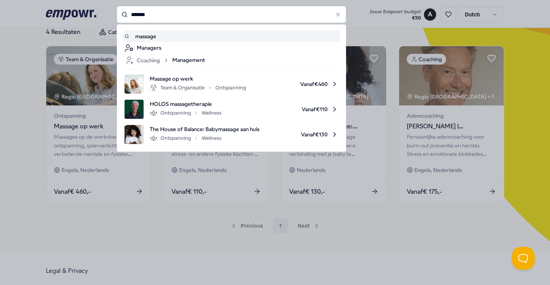
click at [232, 15] on input "*******" at bounding box center [231, 14] width 229 height 17
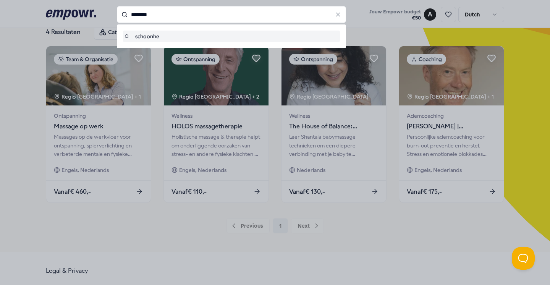
type input "*******"
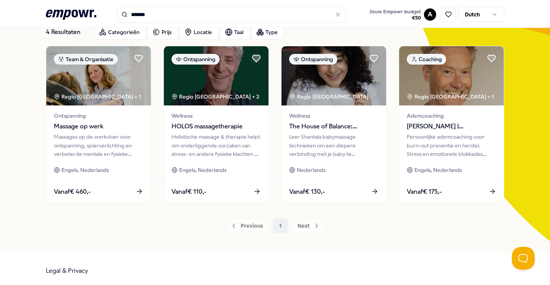
click at [67, 11] on icon at bounding box center [71, 15] width 50 height 10
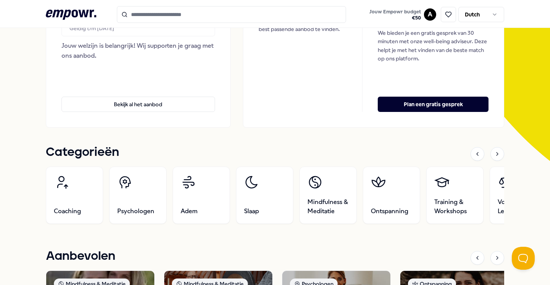
scroll to position [133, 0]
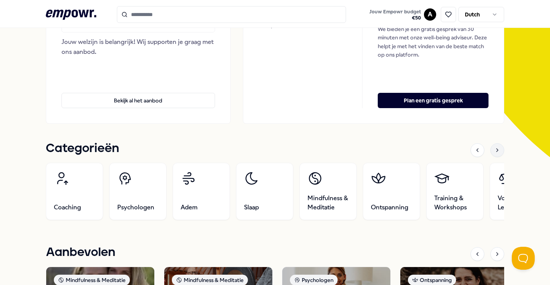
click at [498, 146] on div at bounding box center [498, 150] width 14 height 14
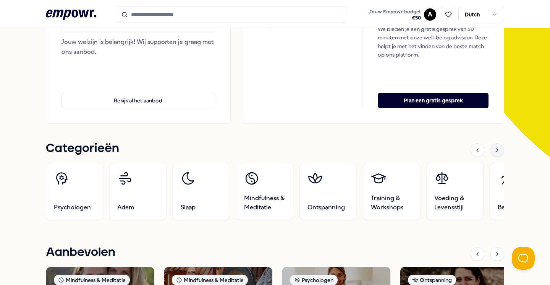
click at [499, 148] on icon at bounding box center [497, 150] width 6 height 6
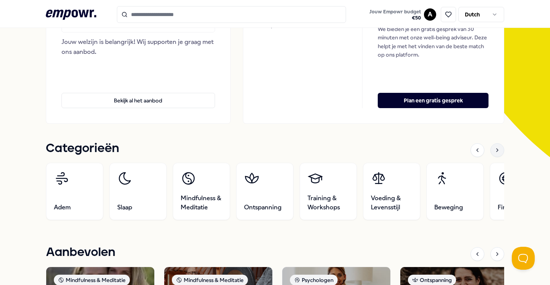
click at [499, 149] on icon at bounding box center [497, 150] width 6 height 6
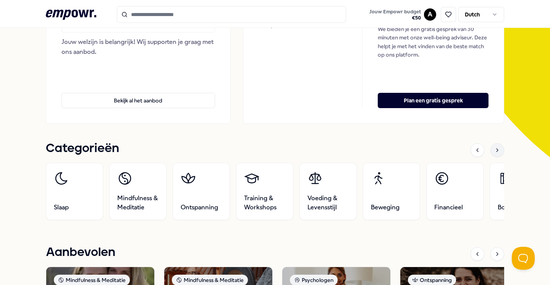
click at [499, 150] on icon at bounding box center [497, 150] width 6 height 6
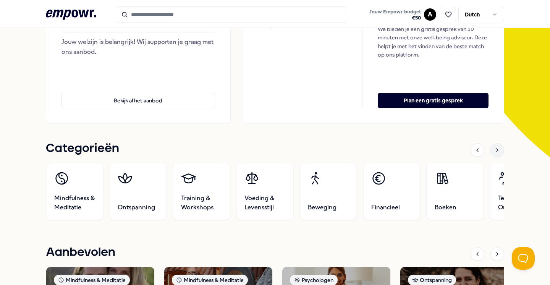
click at [499, 151] on icon at bounding box center [497, 150] width 6 height 6
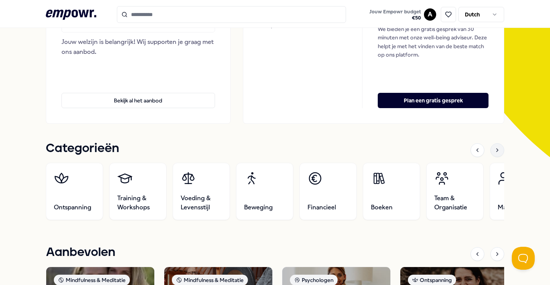
click at [499, 151] on icon at bounding box center [497, 150] width 6 height 6
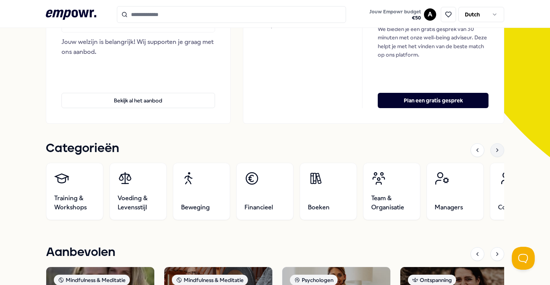
click at [499, 151] on icon at bounding box center [497, 150] width 6 height 6
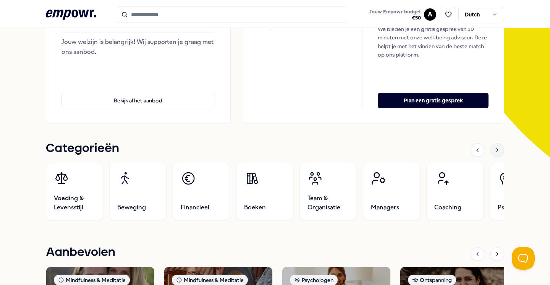
click at [499, 151] on icon at bounding box center [497, 150] width 6 height 6
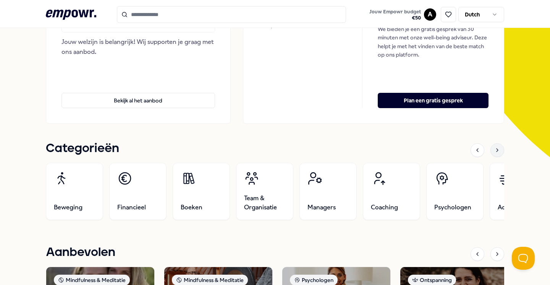
click at [499, 152] on icon at bounding box center [497, 150] width 6 height 6
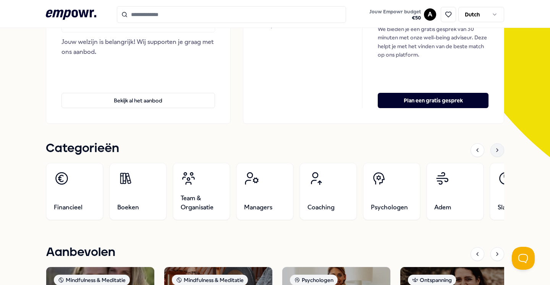
click at [499, 152] on icon at bounding box center [497, 150] width 6 height 6
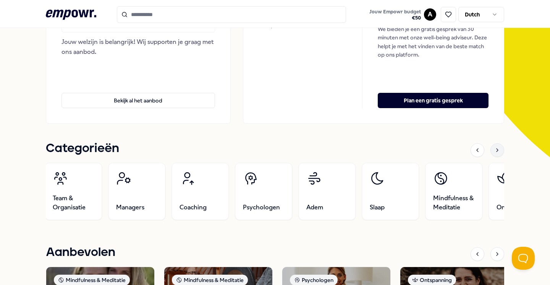
click at [499, 152] on icon at bounding box center [497, 150] width 6 height 6
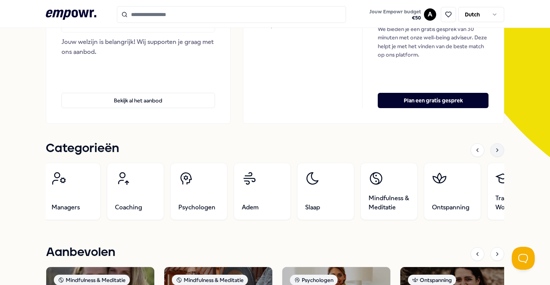
click at [500, 152] on icon at bounding box center [497, 150] width 6 height 6
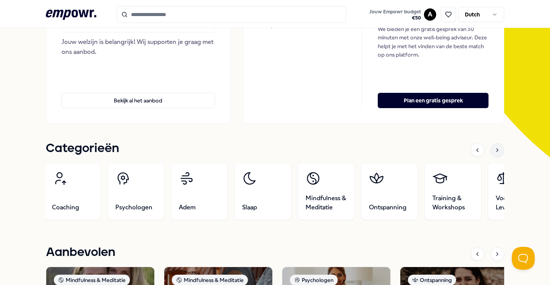
click at [500, 152] on icon at bounding box center [497, 150] width 6 height 6
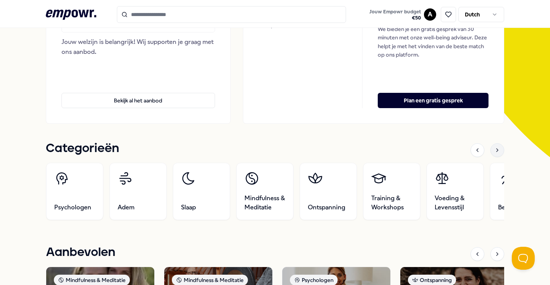
click at [500, 153] on div at bounding box center [498, 150] width 14 height 14
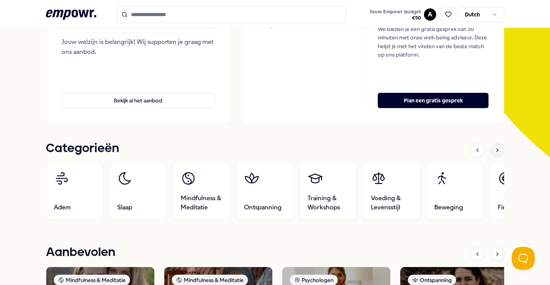
click at [500, 154] on div at bounding box center [498, 150] width 14 height 14
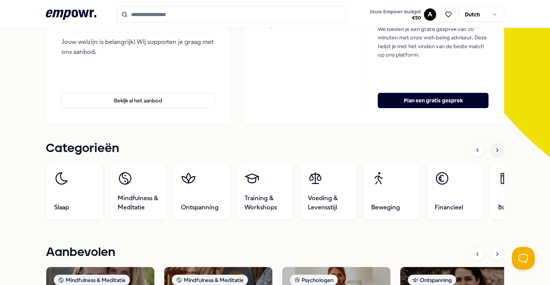
click at [500, 154] on div at bounding box center [498, 150] width 14 height 14
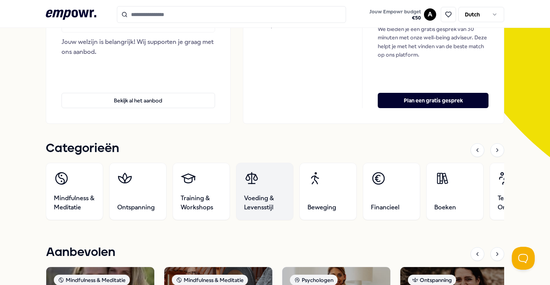
click at [268, 202] on span "Voeding & Levensstijl" at bounding box center [264, 203] width 41 height 18
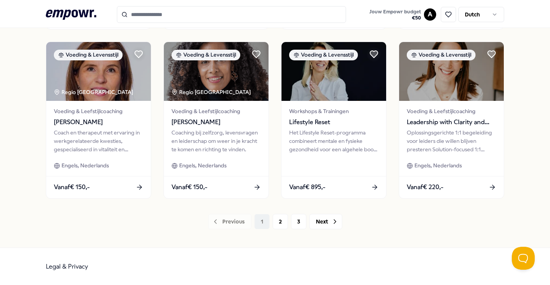
scroll to position [392, 0]
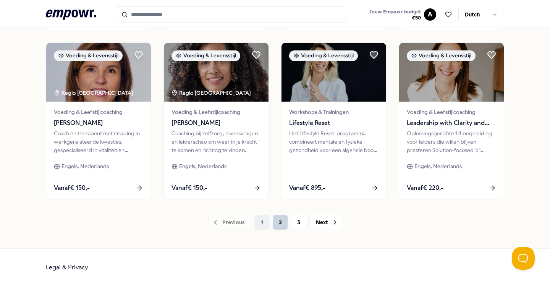
click at [282, 219] on button "2" at bounding box center [280, 222] width 15 height 15
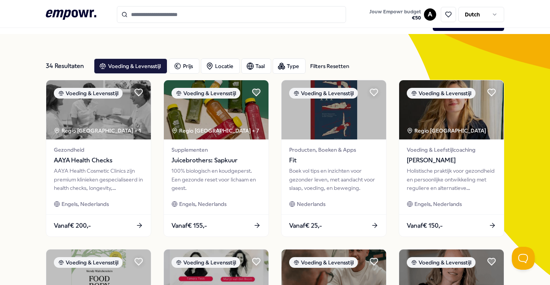
scroll to position [16, 0]
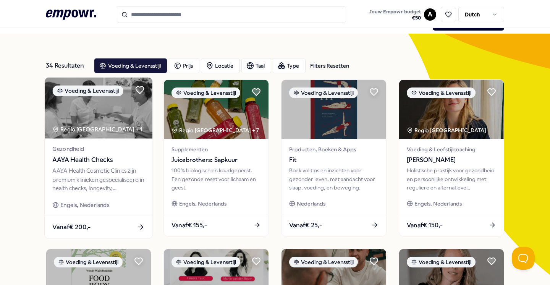
click at [105, 167] on div "AAYA Health Cosmetic Clinics zijn premium klinieken gespecialiseerd in health c…" at bounding box center [98, 180] width 92 height 26
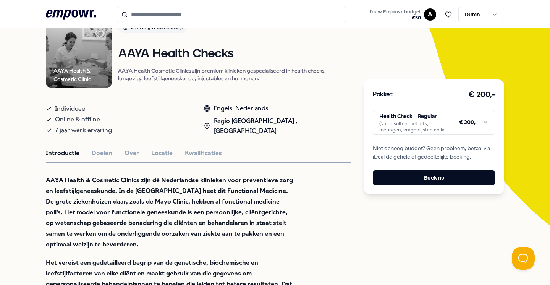
scroll to position [67, 0]
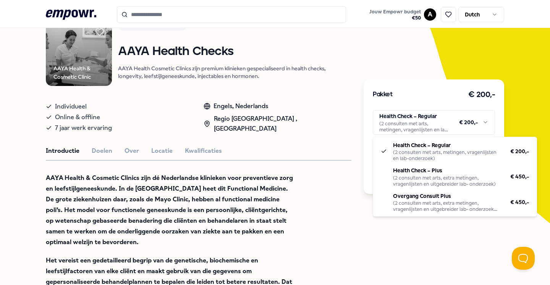
click at [394, 123] on html ".empowr-logo_svg__cls-1{fill:#03032f} Jouw Empowr budget € 50 A Dutch Alle cate…" at bounding box center [275, 142] width 550 height 285
click at [335, 112] on html ".empowr-logo_svg__cls-1{fill:#03032f} Jouw Empowr budget € 50 A Dutch Alle cate…" at bounding box center [275, 142] width 550 height 285
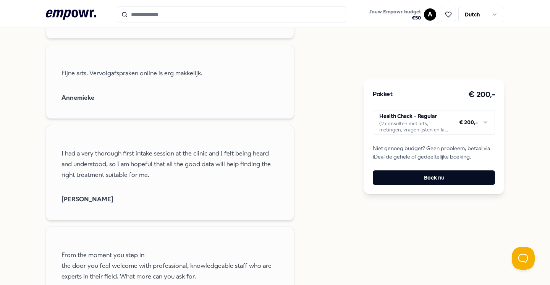
scroll to position [700, 0]
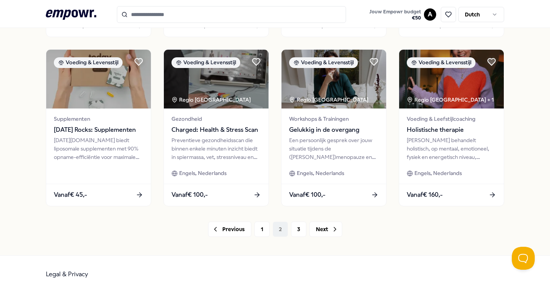
scroll to position [381, 0]
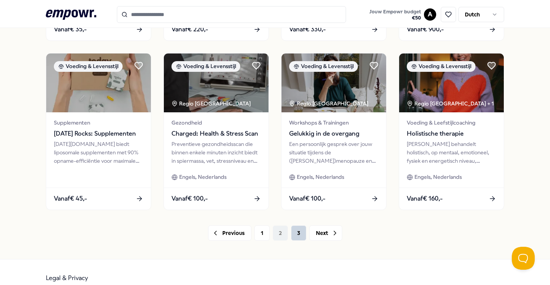
click at [301, 230] on button "3" at bounding box center [298, 232] width 15 height 15
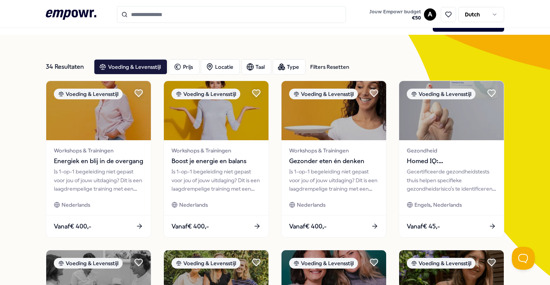
scroll to position [16, 0]
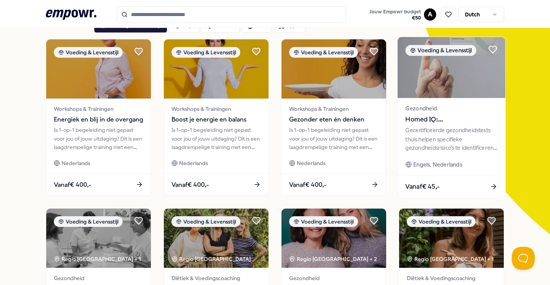
click at [420, 133] on div "Gecertificeerde gezondheidstests thuis helpen specifieke gezondheidsrisico's te…" at bounding box center [451, 139] width 92 height 26
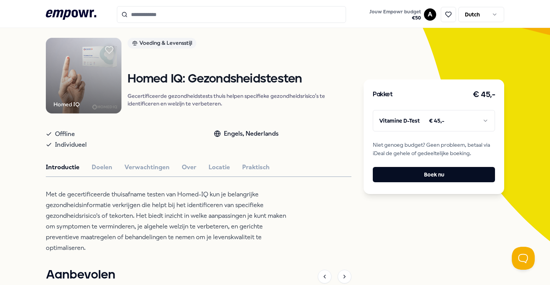
click at [403, 122] on html ".empowr-logo_svg__cls-1{fill:#03032f} Jouw Empowr budget € 50 A Dutch Alle cate…" at bounding box center [275, 142] width 550 height 285
click at [343, 211] on html ".empowr-logo_svg__cls-1{fill:#03032f} Jouw Empowr budget € 50 A Dutch Alle cate…" at bounding box center [275, 142] width 550 height 285
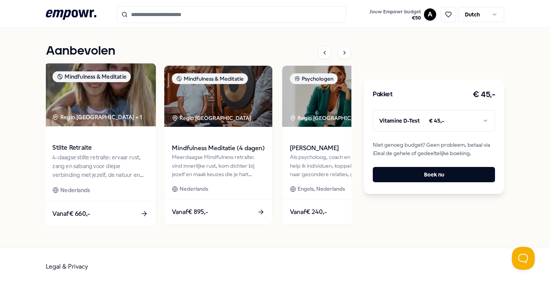
scroll to position [282, 0]
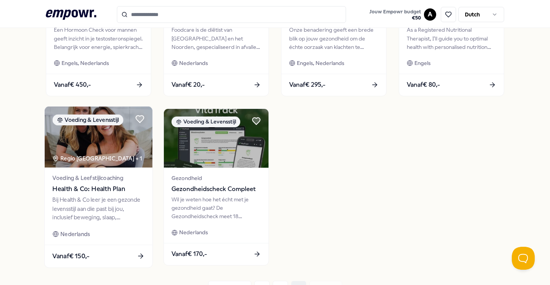
click at [111, 219] on div "Bij Health & Co leer je een gezonde levensstijl aan die past bij jou, inclusief…" at bounding box center [98, 208] width 92 height 26
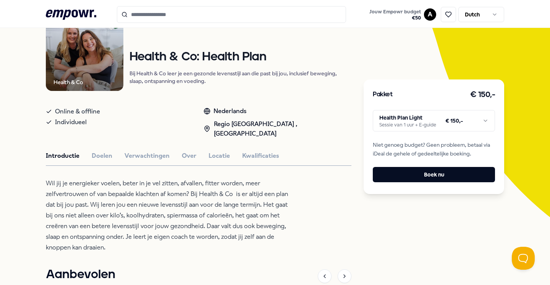
scroll to position [78, 0]
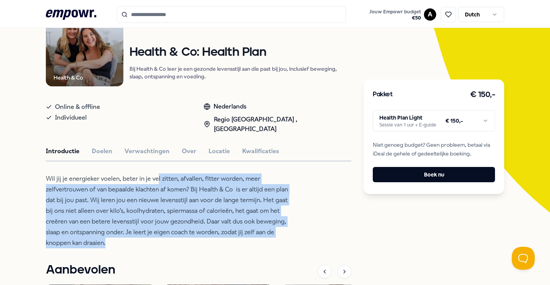
drag, startPoint x: 141, startPoint y: 237, endPoint x: 157, endPoint y: 179, distance: 59.8
click at [157, 179] on p "Wil jij je energieker voelen, beter in je vel zitten, afvallen, fitter worden, …" at bounding box center [170, 210] width 248 height 75
click at [158, 177] on p "Wil jij je energieker voelen, beter in je vel zitten, afvallen, fitter worden, …" at bounding box center [170, 210] width 248 height 75
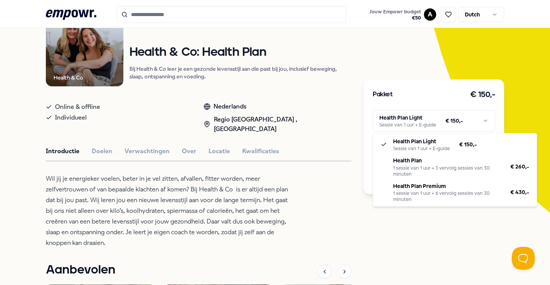
click at [418, 121] on html ".empowr-logo_svg__cls-1{fill:#03032f} Jouw Empowr budget € 50 A Dutch Alle cate…" at bounding box center [275, 142] width 550 height 285
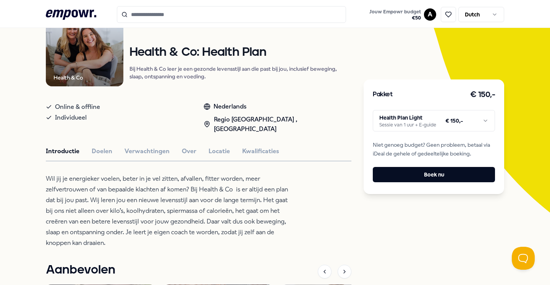
click at [346, 186] on html ".empowr-logo_svg__cls-1{fill:#03032f} Jouw Empowr budget € 50 A Dutch Alle cate…" at bounding box center [275, 142] width 550 height 285
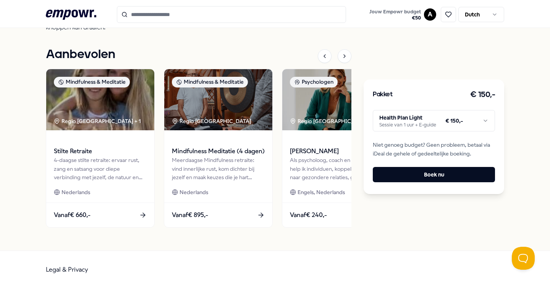
scroll to position [97, 0]
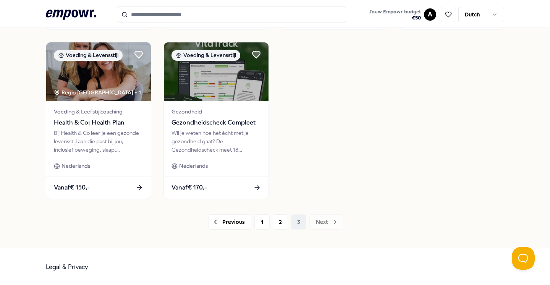
scroll to position [392, 0]
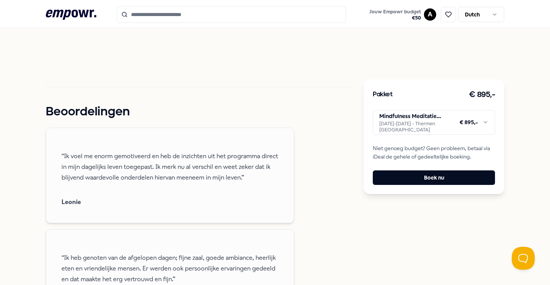
scroll to position [789, 0]
